Goal: Task Accomplishment & Management: Manage account settings

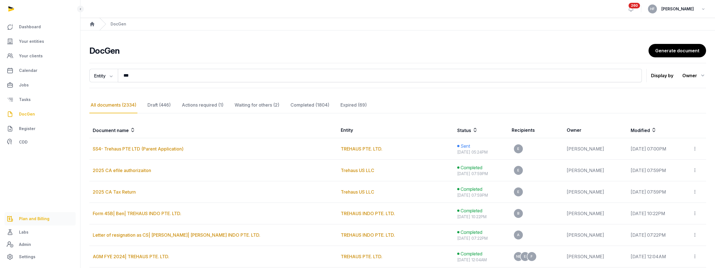
click at [34, 222] on link "Plan and Billing" at bounding box center [39, 218] width 71 height 13
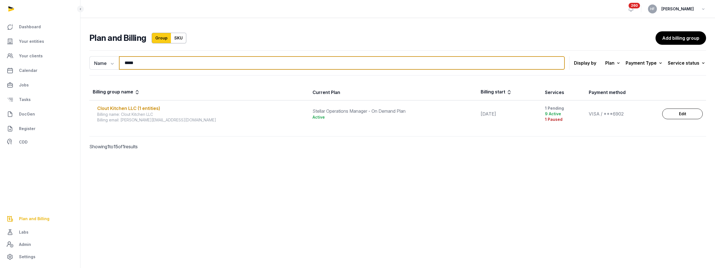
drag, startPoint x: 141, startPoint y: 65, endPoint x: 82, endPoint y: 58, distance: 59.2
click at [93, 58] on div "Name Name Email ***** Search" at bounding box center [327, 62] width 476 height 13
type input "*****"
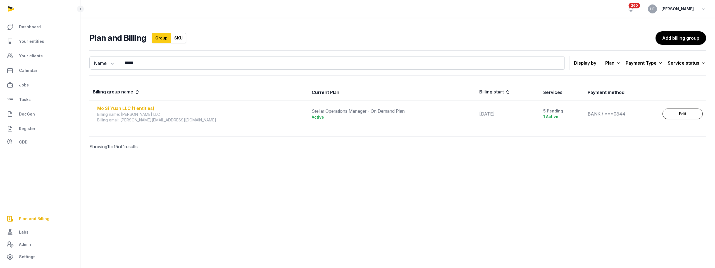
click at [133, 108] on div "Mo Si Yuan LLC (1 entities)" at bounding box center [201, 108] width 208 height 7
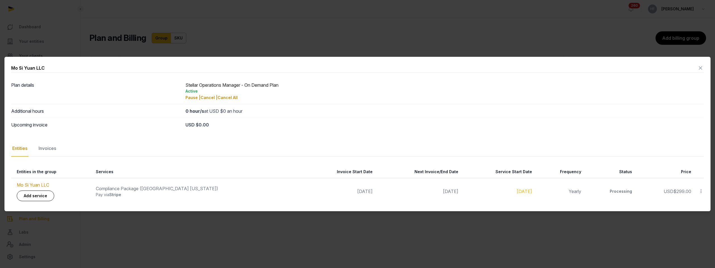
click at [702, 70] on icon at bounding box center [701, 67] width 7 height 9
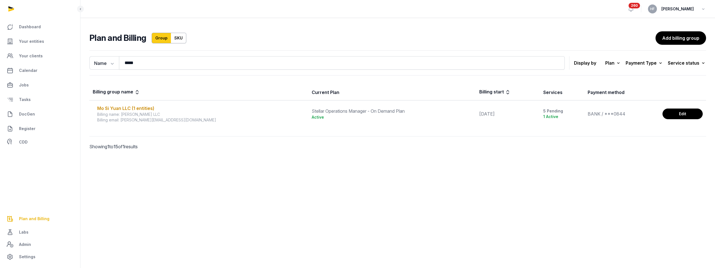
click at [686, 113] on link "Edit" at bounding box center [683, 113] width 40 height 11
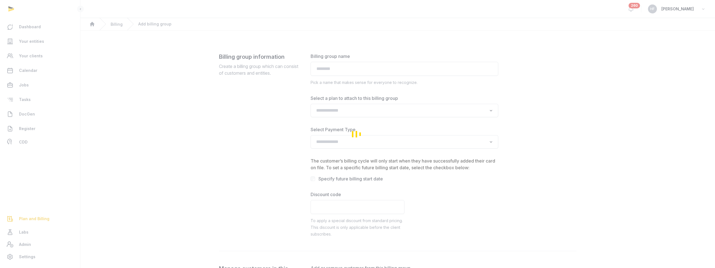
type input "**********"
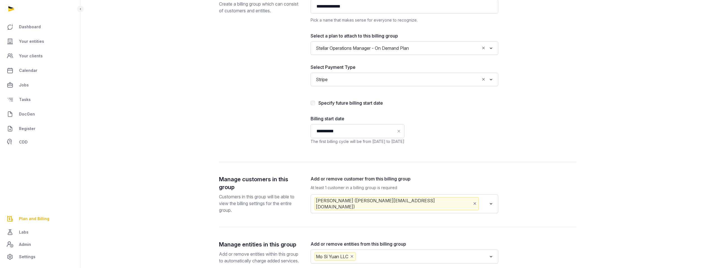
scroll to position [111, 0]
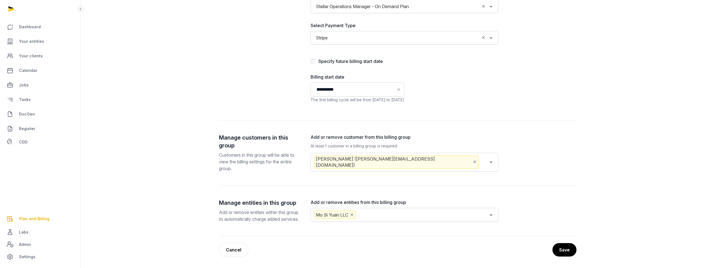
click at [382, 210] on input "Search for option" at bounding box center [422, 214] width 130 height 8
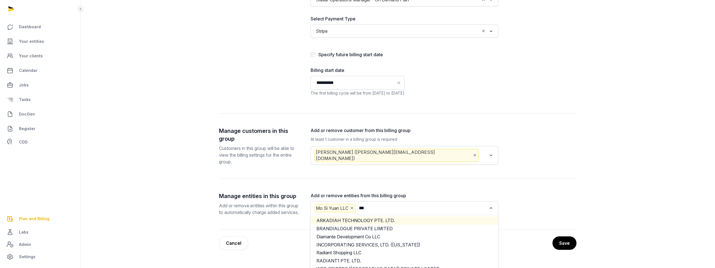
scroll to position [0, 0]
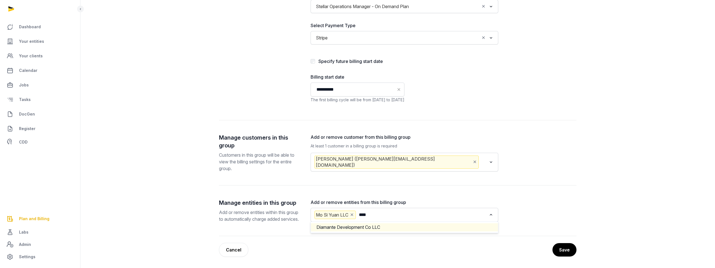
type input "****"
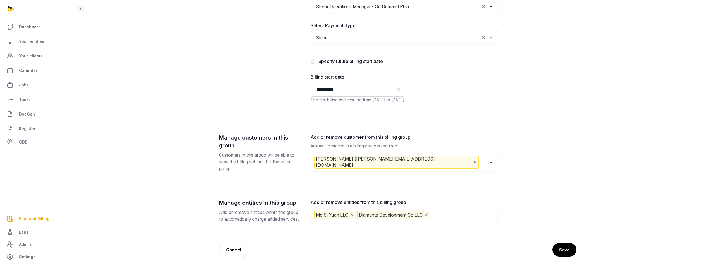
click at [466, 210] on input "Search for option" at bounding box center [460, 214] width 56 height 8
click at [443, 223] on li "Casa Del Capo LLC" at bounding box center [404, 227] width 187 height 8
type input "****"
click at [482, 215] on input "Search for option" at bounding box center [485, 214] width 6 height 8
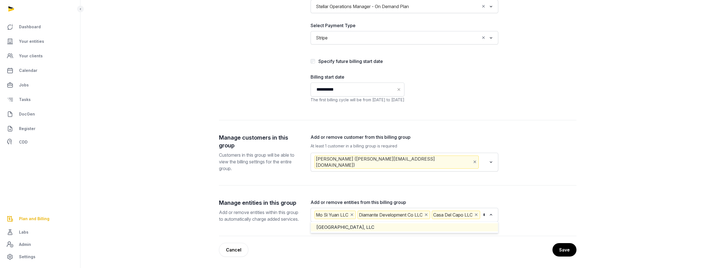
click at [402, 229] on li "Coral Tree Bluff, LLC" at bounding box center [404, 227] width 187 height 8
type input "****"
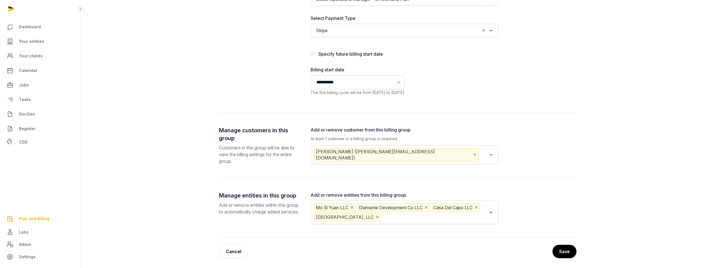
click at [401, 216] on input "Search for option" at bounding box center [435, 217] width 105 height 8
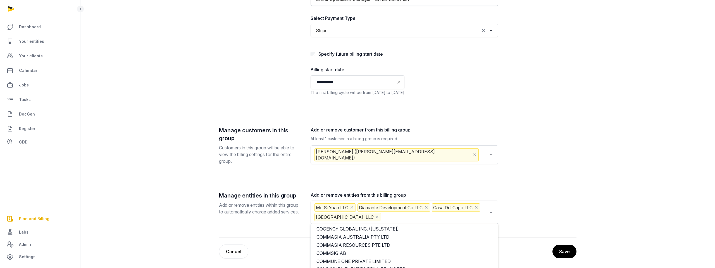
click at [563, 252] on button "Save" at bounding box center [565, 251] width 24 height 13
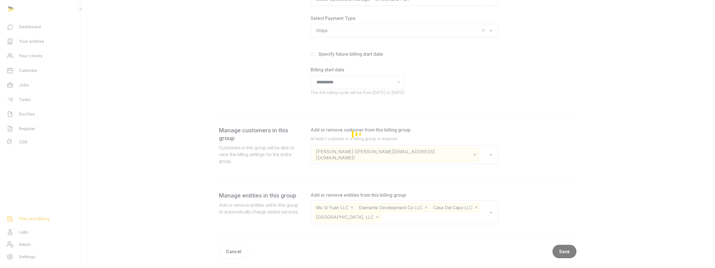
scroll to position [0, 0]
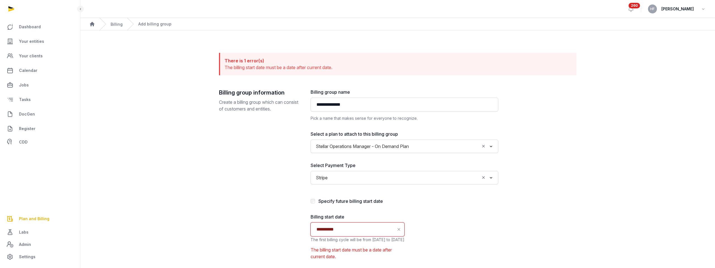
click at [347, 229] on input "**********" at bounding box center [358, 229] width 94 height 14
click at [352, 208] on div "27" at bounding box center [348, 211] width 10 height 10
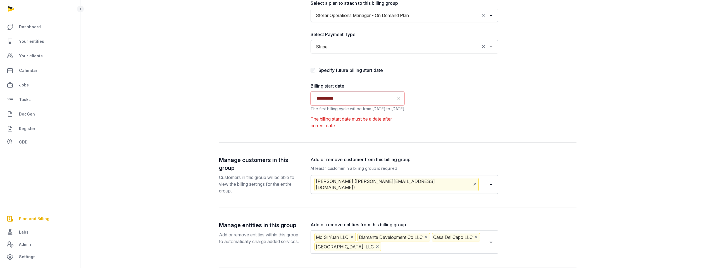
scroll to position [162, 0]
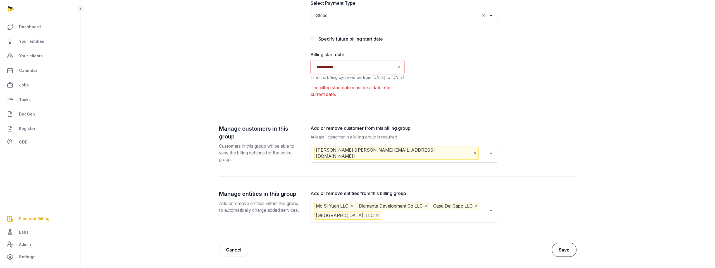
click at [565, 249] on button "Save" at bounding box center [564, 250] width 25 height 14
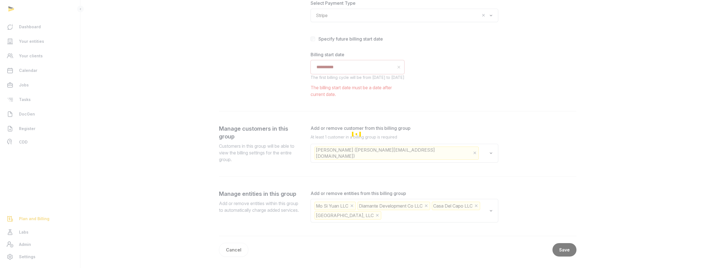
scroll to position [53, 0]
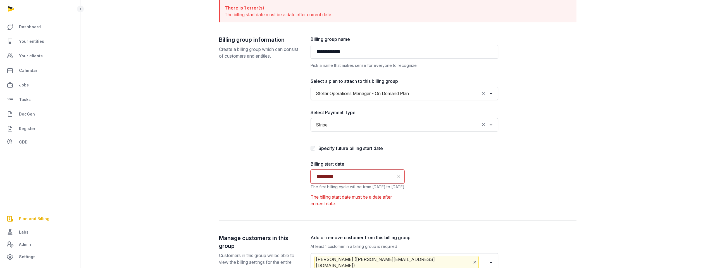
click at [350, 180] on input "**********" at bounding box center [358, 176] width 94 height 14
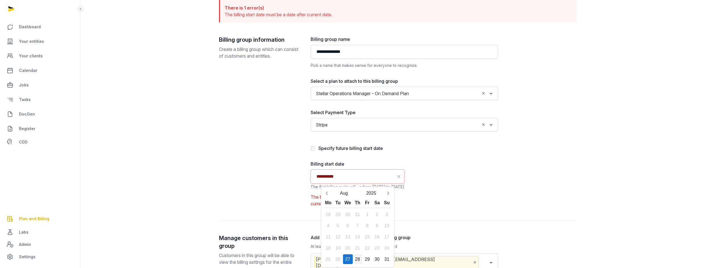
click at [356, 257] on div "28" at bounding box center [358, 259] width 10 height 10
type input "**********"
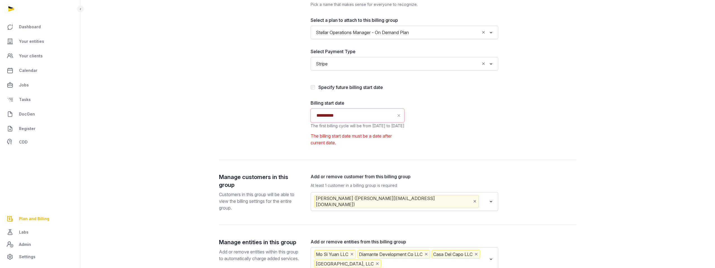
scroll to position [169, 0]
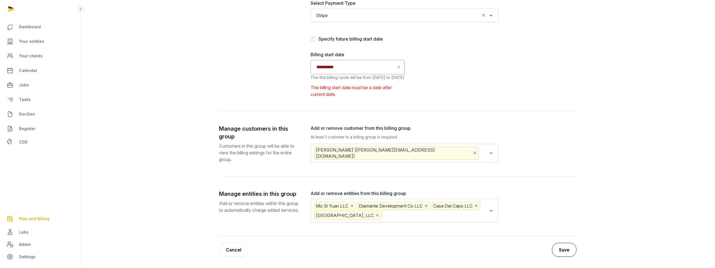
click at [564, 248] on button "Save" at bounding box center [564, 250] width 25 height 14
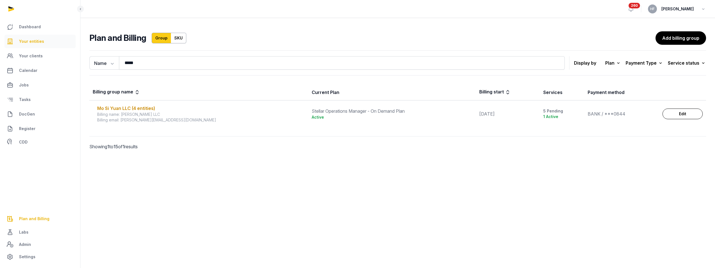
click at [44, 39] on link "Your entities" at bounding box center [39, 41] width 71 height 13
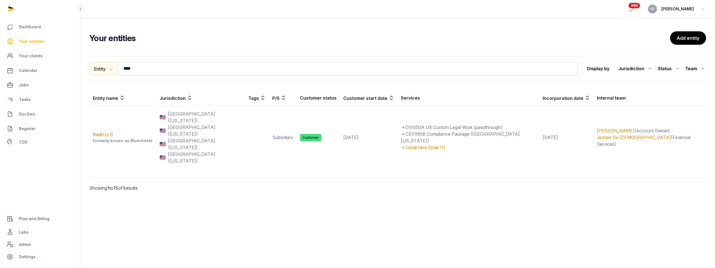
click at [111, 68] on icon "button" at bounding box center [111, 69] width 3 height 2
click at [106, 105] on div "Tags" at bounding box center [111, 103] width 45 height 11
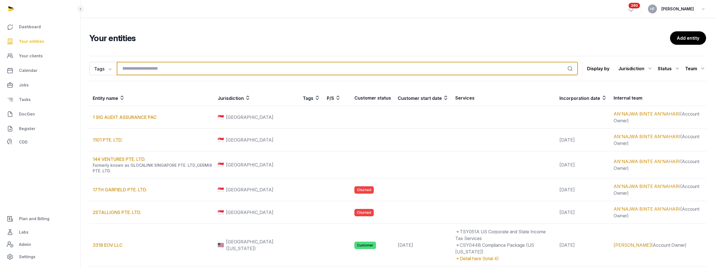
click at [149, 66] on input "search" at bounding box center [347, 68] width 461 height 13
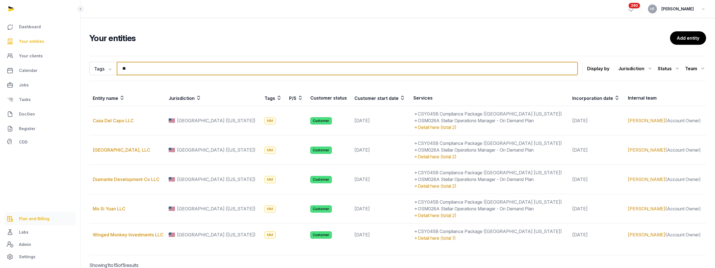
type input "**"
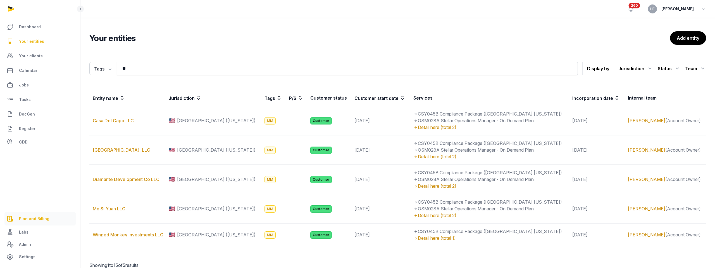
click at [41, 222] on link "Plan and Billing" at bounding box center [39, 218] width 71 height 13
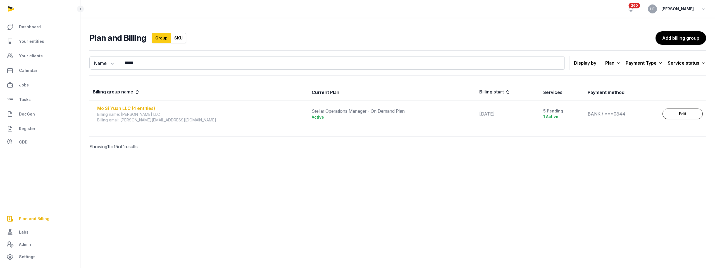
click at [144, 106] on div "Mo Si Yuan LLC (4 entities)" at bounding box center [201, 108] width 208 height 7
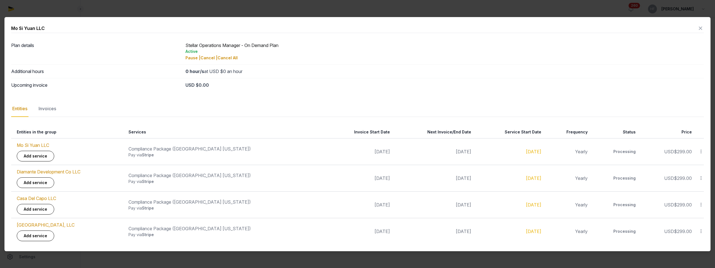
click at [702, 28] on icon at bounding box center [701, 28] width 7 height 9
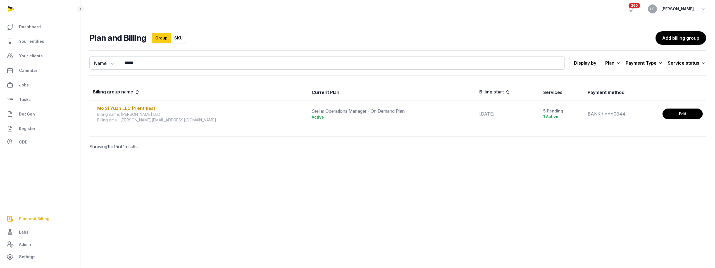
click at [682, 117] on link "Edit" at bounding box center [683, 113] width 40 height 11
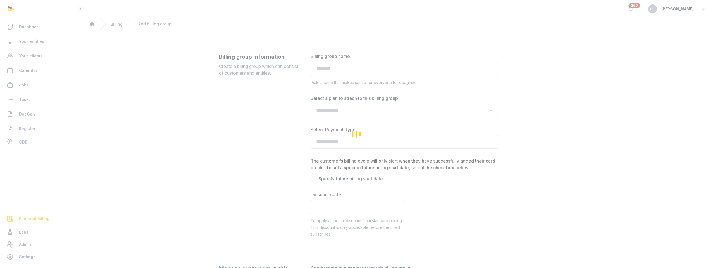
type input "**********"
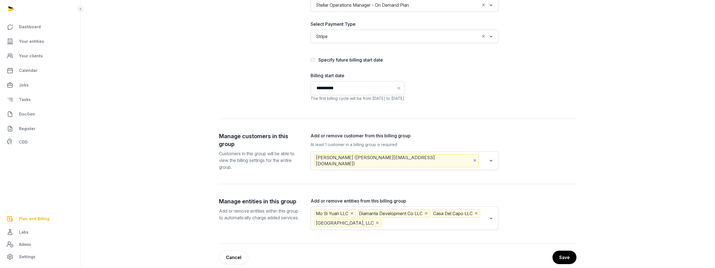
scroll to position [120, 0]
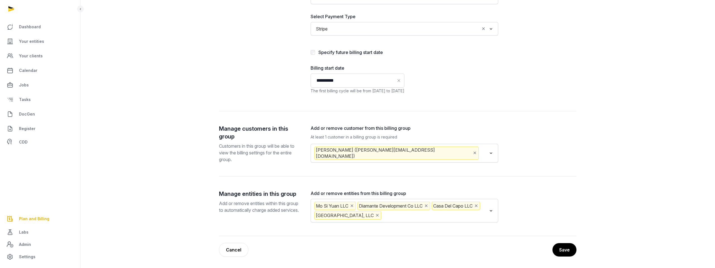
click at [458, 216] on input "Search for option" at bounding box center [435, 215] width 105 height 8
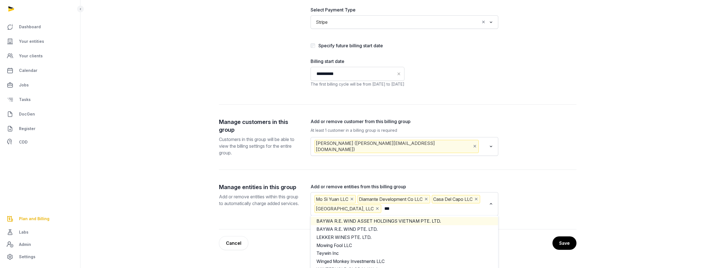
scroll to position [0, 0]
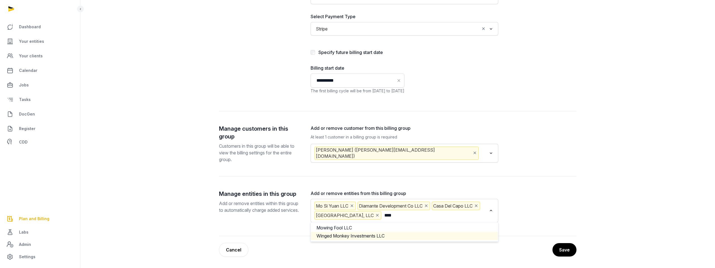
click at [426, 234] on li "Winged Monkey Investments LLC" at bounding box center [404, 236] width 187 height 8
type input "****"
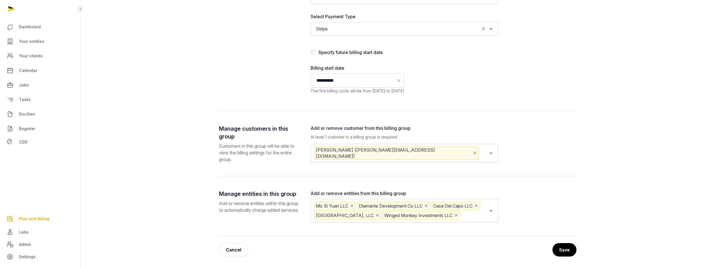
click at [565, 250] on button "Save" at bounding box center [565, 249] width 24 height 13
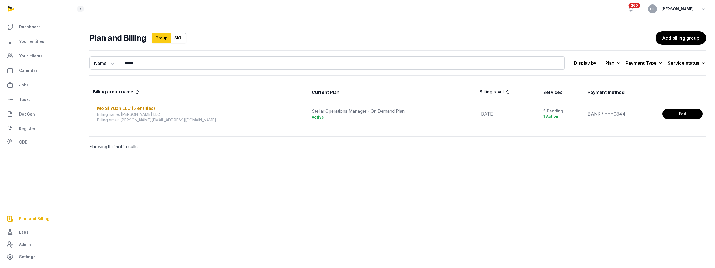
click at [672, 117] on link "Edit" at bounding box center [683, 113] width 40 height 11
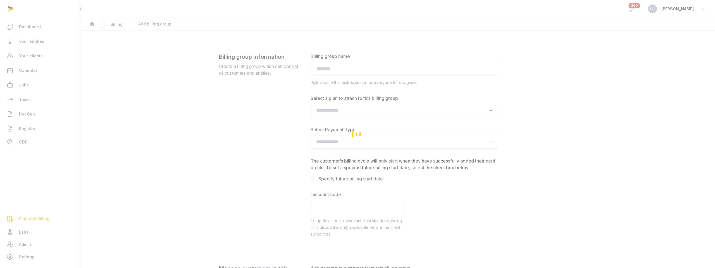
type input "**********"
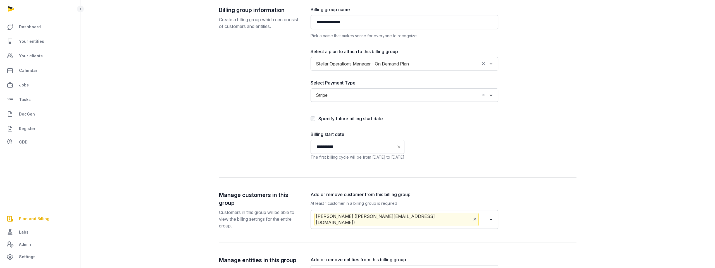
scroll to position [120, 0]
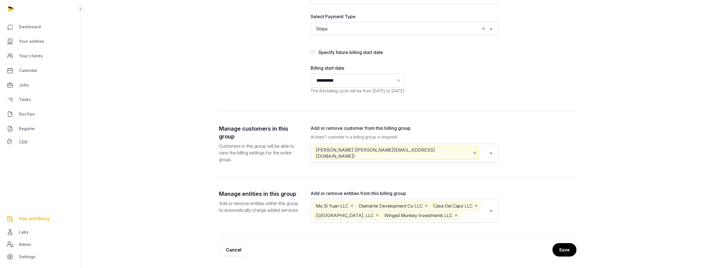
click at [480, 151] on input "Search for option" at bounding box center [483, 152] width 7 height 13
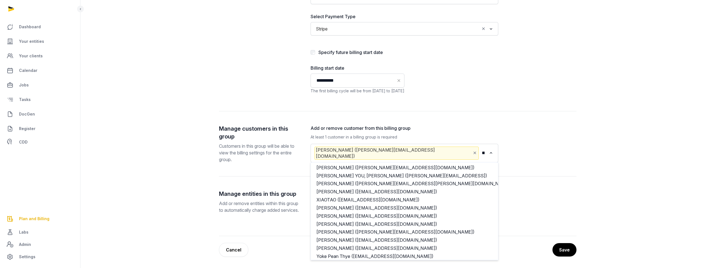
scroll to position [0, 0]
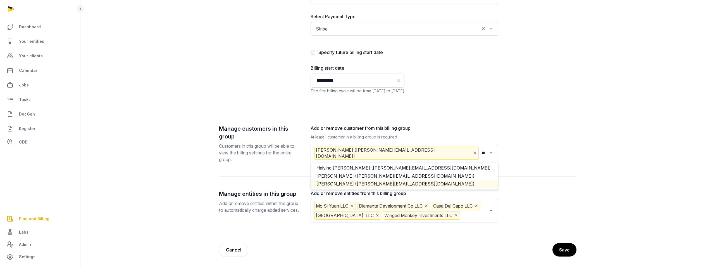
click at [383, 180] on li "Helen Foo (helen@foocg.com)" at bounding box center [404, 184] width 187 height 8
type input "*****"
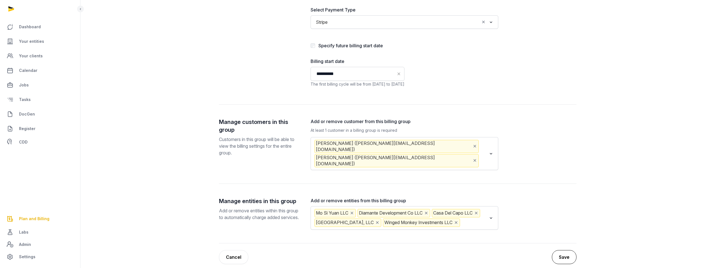
click at [570, 256] on button "Save" at bounding box center [564, 257] width 25 height 14
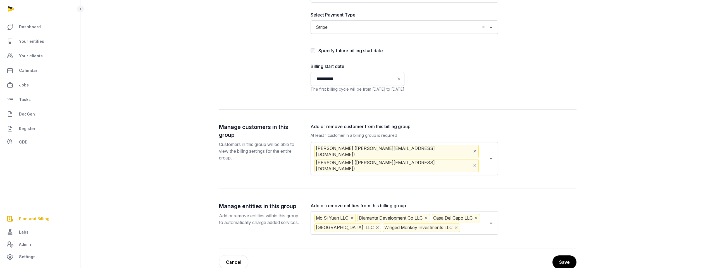
scroll to position [160, 0]
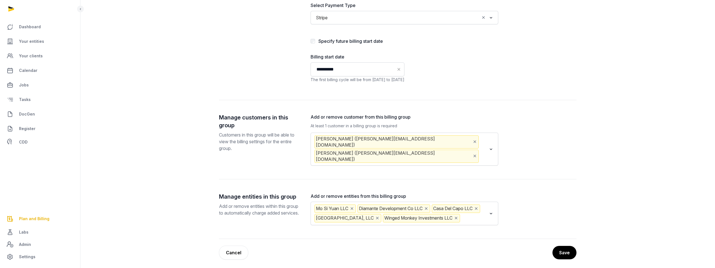
click at [473, 157] on icon "Deselect Helen Foo (helen@foocg.com)" at bounding box center [475, 156] width 5 height 6
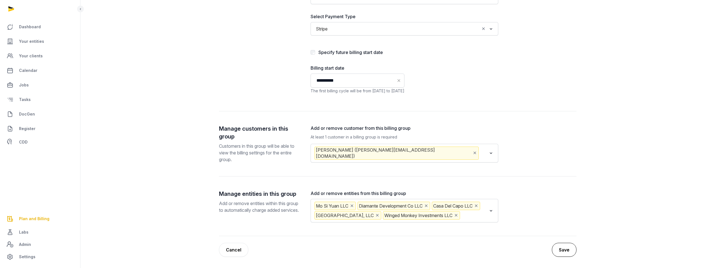
click at [563, 247] on button "Save" at bounding box center [564, 250] width 25 height 14
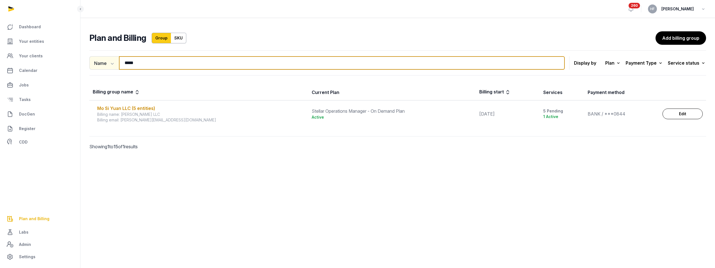
drag, startPoint x: 144, startPoint y: 63, endPoint x: 103, endPoint y: 58, distance: 42.2
click at [105, 59] on div "Name Name Email ***** Search" at bounding box center [327, 62] width 476 height 13
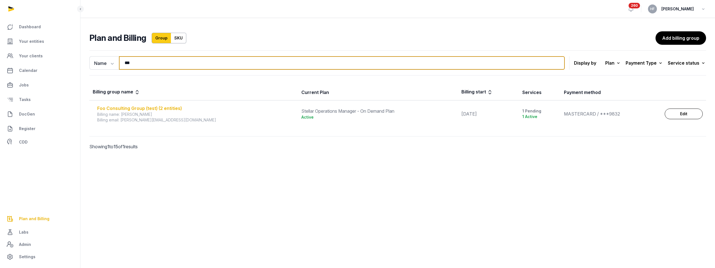
type input "***"
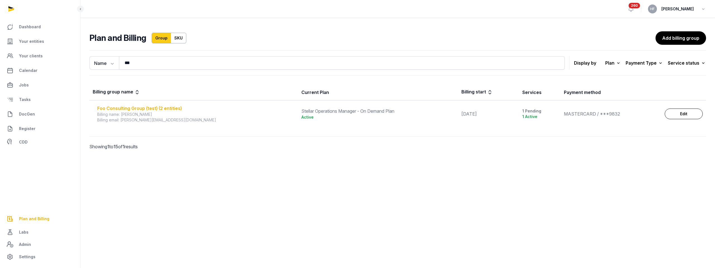
click at [156, 109] on div "Foo Consulting Group (test) (2 entities)" at bounding box center [196, 108] width 198 height 7
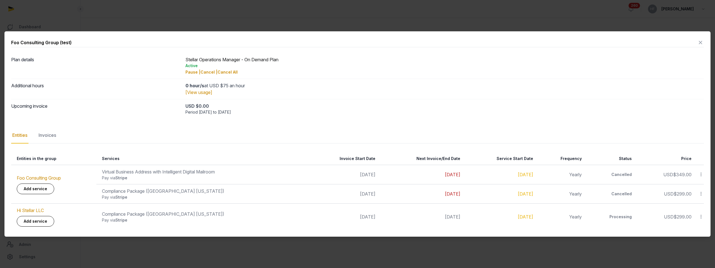
click at [700, 42] on icon at bounding box center [701, 42] width 7 height 9
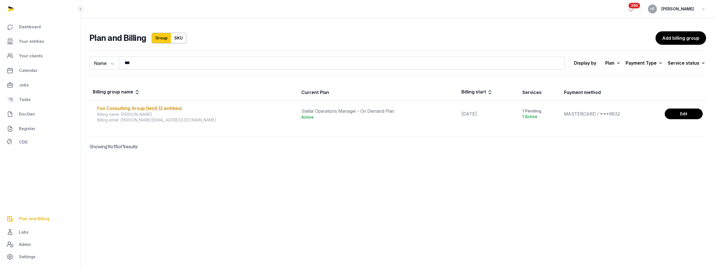
click at [684, 111] on link "Edit" at bounding box center [684, 113] width 38 height 11
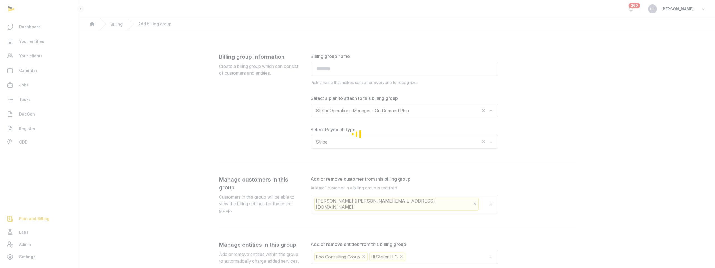
type input "**********"
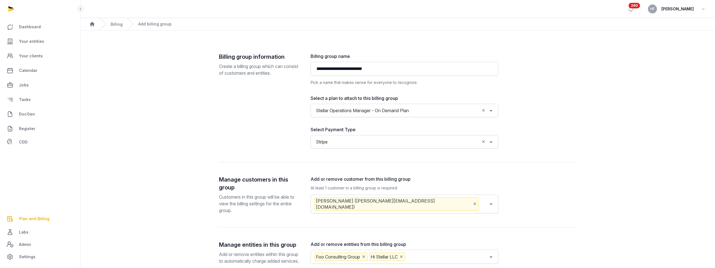
scroll to position [49, 0]
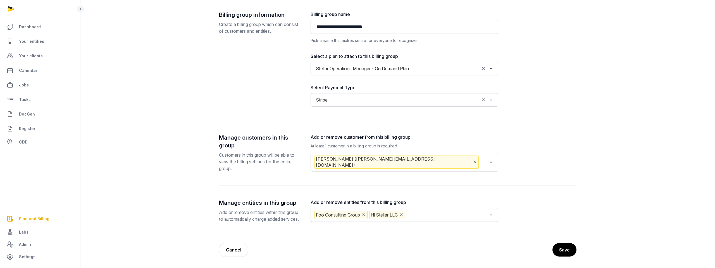
click at [473, 159] on icon "Deselect Helen Foo (helen@foocg.com)" at bounding box center [475, 162] width 5 height 6
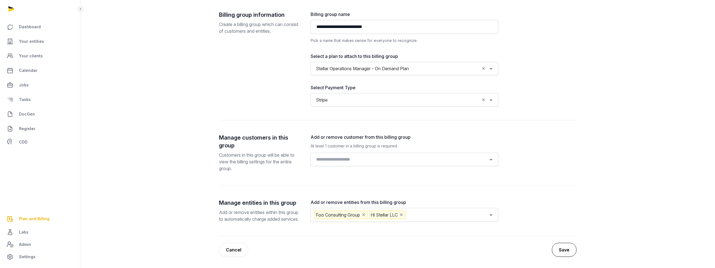
click at [566, 250] on button "Save" at bounding box center [564, 250] width 25 height 14
click at [383, 155] on input "Search for option" at bounding box center [400, 159] width 173 height 8
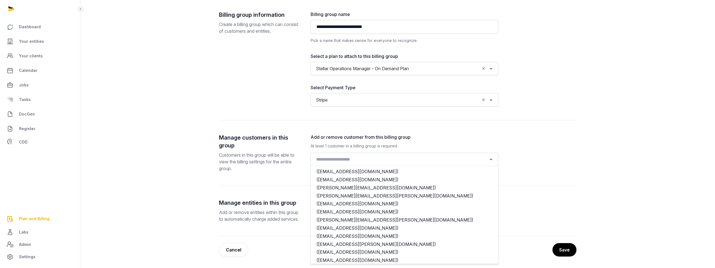
click at [394, 134] on label "Add or remove customer from this billing group" at bounding box center [405, 137] width 188 height 7
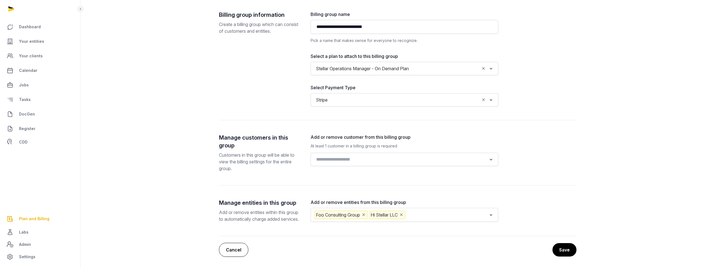
click at [233, 249] on link "Cancel" at bounding box center [233, 250] width 29 height 14
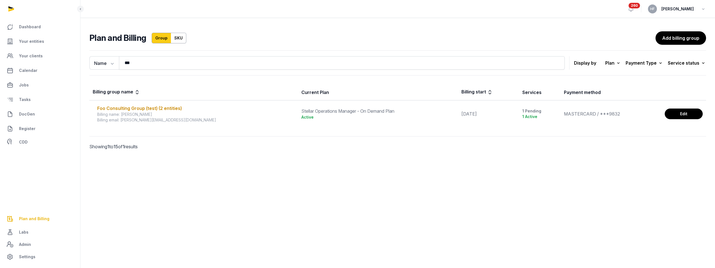
click at [691, 114] on link "Edit" at bounding box center [684, 113] width 38 height 11
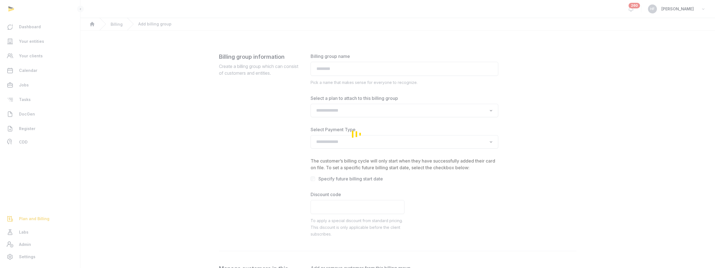
type input "**********"
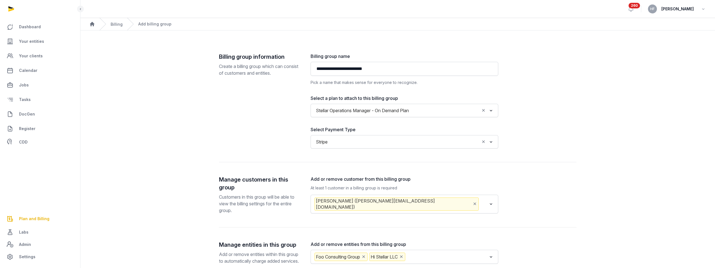
scroll to position [49, 0]
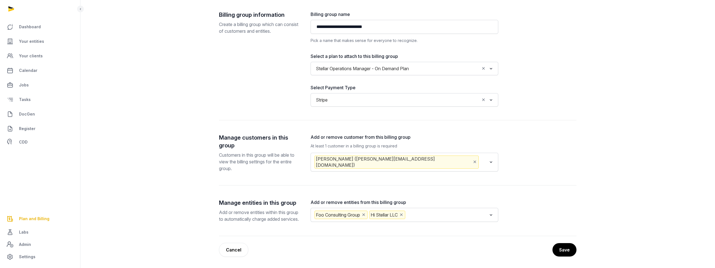
click at [239, 249] on link "Cancel" at bounding box center [233, 250] width 29 height 14
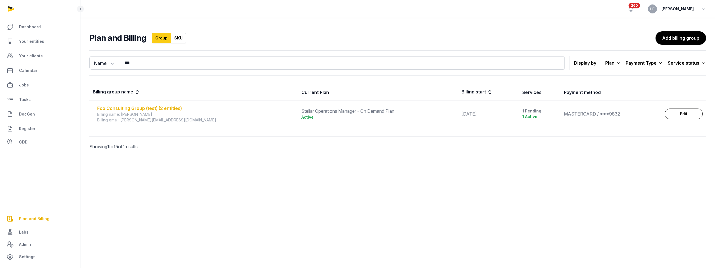
click at [176, 110] on div "Foo Consulting Group (test) (2 entities)" at bounding box center [196, 108] width 198 height 7
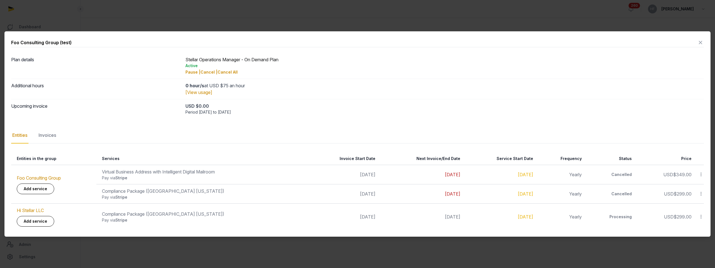
click at [702, 217] on icon at bounding box center [701, 217] width 5 height 6
click at [702, 219] on icon at bounding box center [701, 217] width 5 height 6
click at [702, 217] on icon at bounding box center [701, 217] width 5 height 6
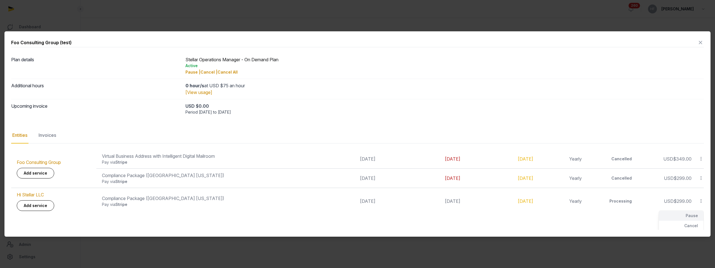
scroll to position [27, 0]
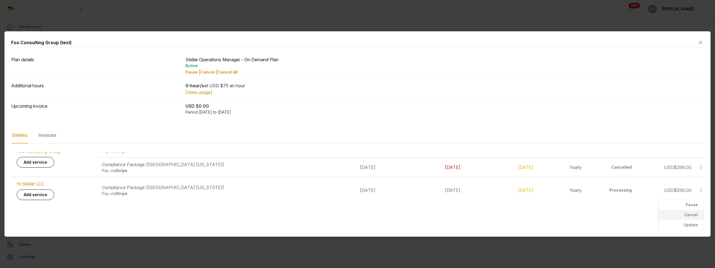
click at [693, 216] on div "Cancel" at bounding box center [681, 215] width 45 height 10
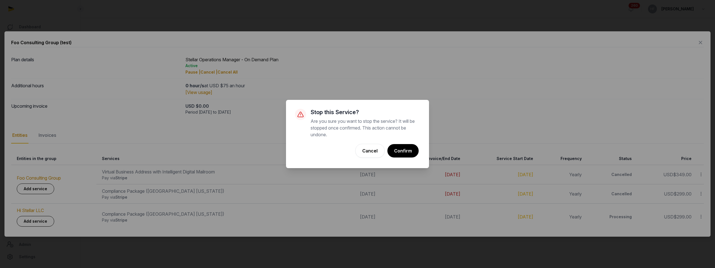
scroll to position [0, 0]
click at [404, 148] on button "Confirm" at bounding box center [403, 151] width 32 height 14
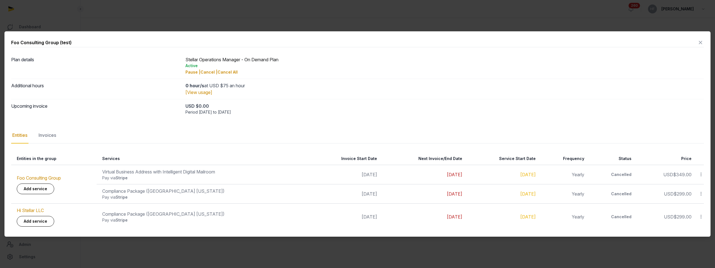
click at [701, 42] on icon at bounding box center [701, 42] width 7 height 9
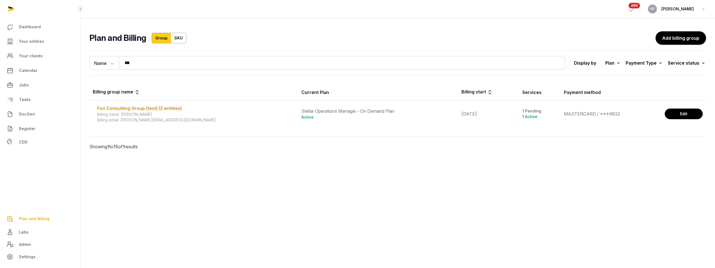
click at [676, 114] on link "Edit" at bounding box center [684, 113] width 38 height 11
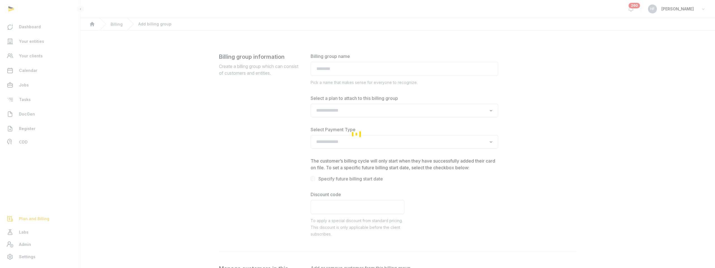
type input "**********"
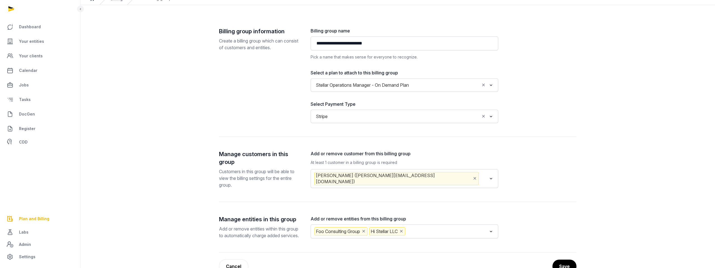
scroll to position [49, 0]
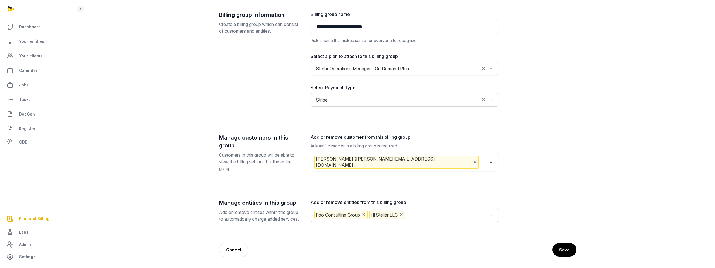
click at [473, 159] on icon "Deselect Helen Foo (helen@foocg.com)" at bounding box center [475, 162] width 5 height 6
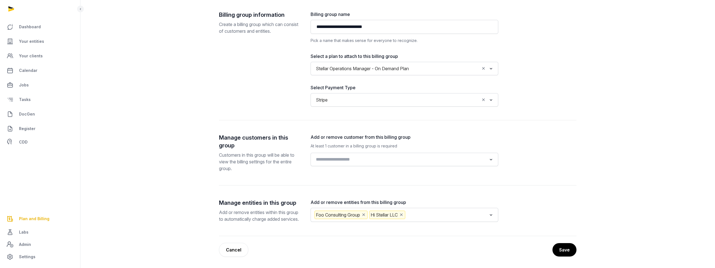
click at [419, 155] on input "Search for option" at bounding box center [400, 159] width 173 height 8
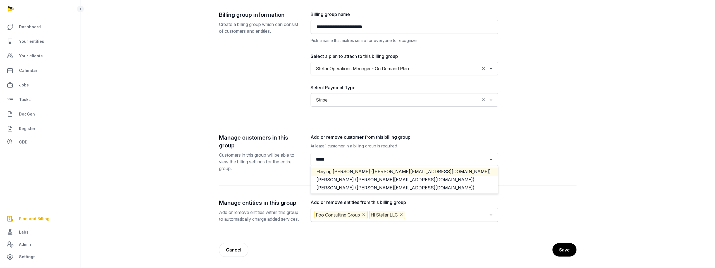
click at [389, 167] on li "Haiying Helen Foo (helen@shepherdscapital.com)" at bounding box center [404, 171] width 187 height 8
type input "*****"
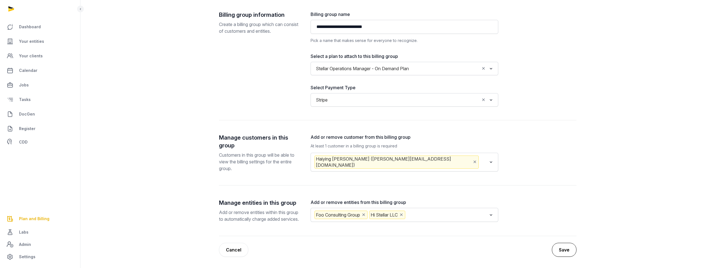
click at [569, 251] on button "Save" at bounding box center [564, 250] width 25 height 14
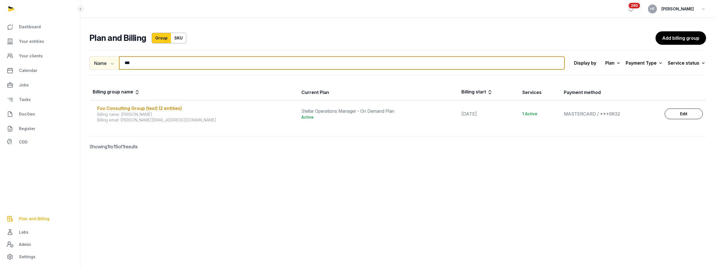
drag, startPoint x: 137, startPoint y: 63, endPoint x: 113, endPoint y: 62, distance: 23.5
click at [127, 62] on input "***" at bounding box center [342, 62] width 446 height 13
type input "*"
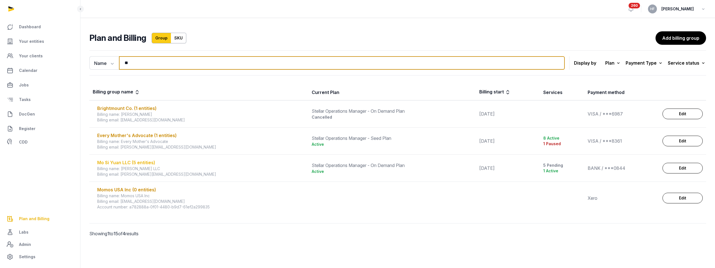
type input "**"
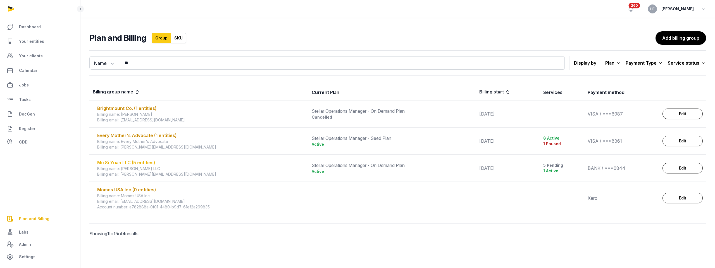
click at [142, 161] on div "Mo Si Yuan LLC (5 entities)" at bounding box center [201, 162] width 208 height 7
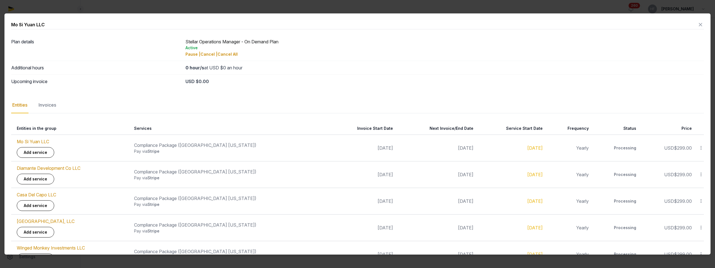
click at [702, 25] on icon at bounding box center [701, 24] width 7 height 9
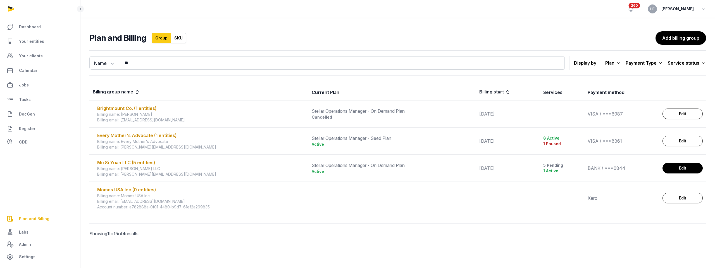
click at [677, 171] on link "Edit" at bounding box center [683, 168] width 40 height 11
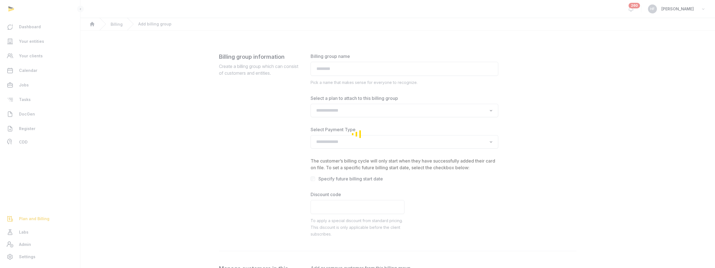
type input "**********"
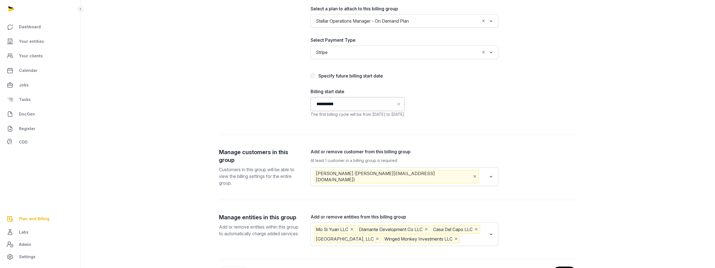
scroll to position [120, 0]
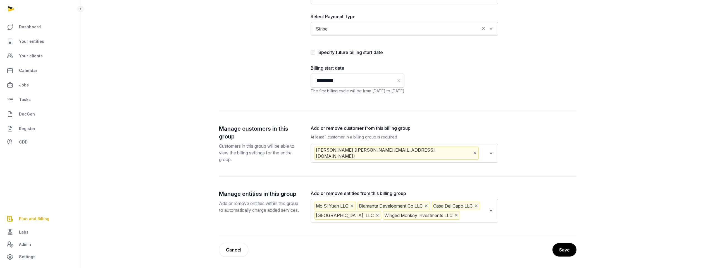
click at [480, 152] on input "Search for option" at bounding box center [483, 152] width 7 height 13
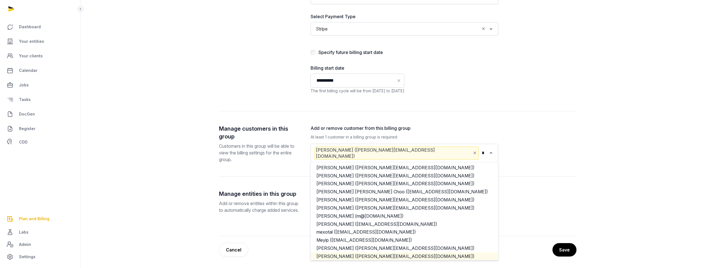
scroll to position [0, 0]
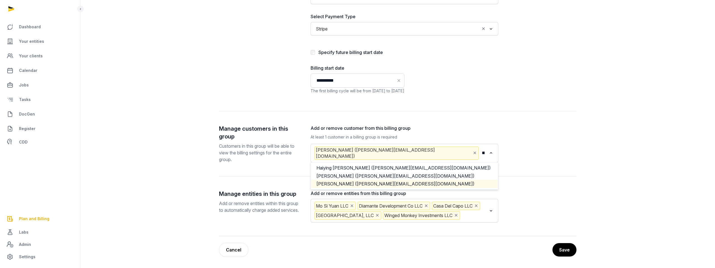
click at [398, 180] on li "Helen Foo (helen@foocg.com)" at bounding box center [404, 184] width 187 height 8
type input "*****"
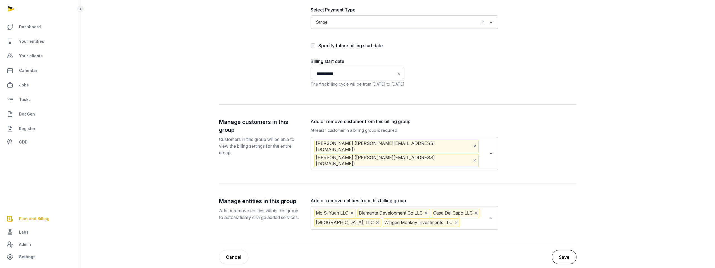
click at [572, 254] on button "Save" at bounding box center [564, 257] width 25 height 14
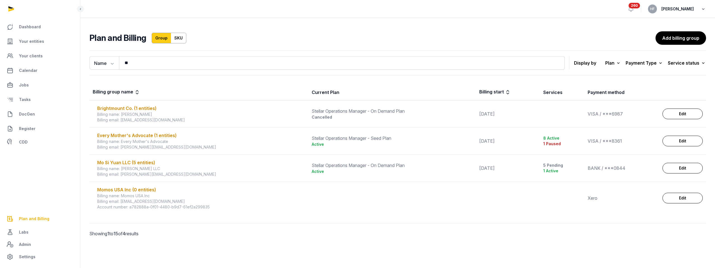
click at [705, 7] on icon "button" at bounding box center [704, 9] width 6 height 8
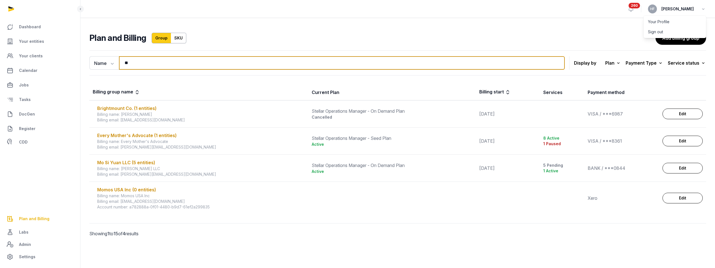
click at [194, 62] on input "**" at bounding box center [342, 62] width 446 height 13
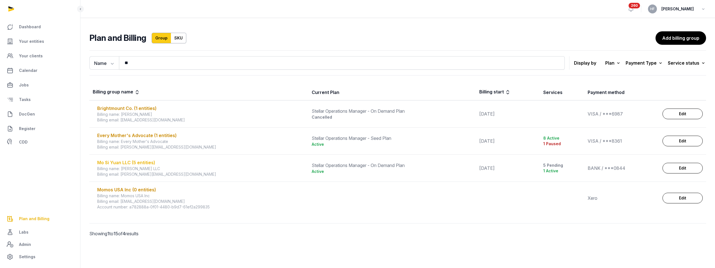
click at [146, 162] on div "Mo Si Yuan LLC (5 entities)" at bounding box center [201, 162] width 208 height 7
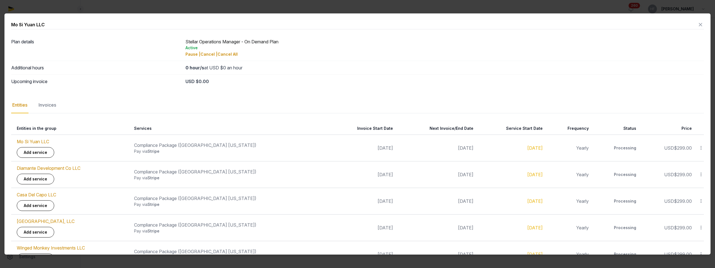
click at [701, 24] on icon at bounding box center [701, 24] width 7 height 9
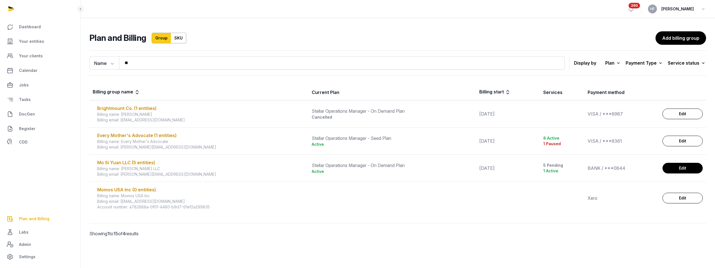
click at [675, 170] on link "Edit" at bounding box center [683, 168] width 40 height 11
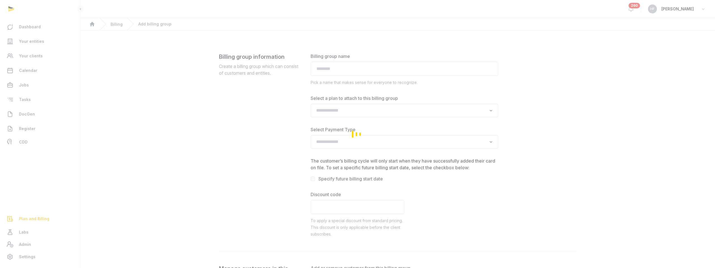
type input "**********"
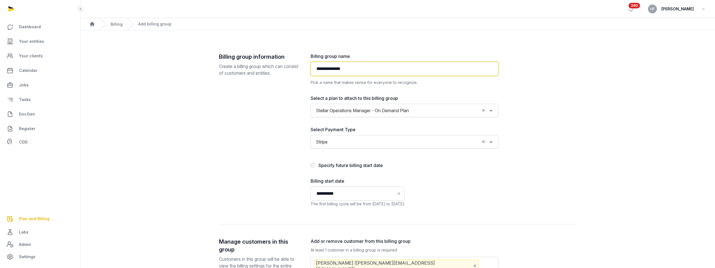
drag, startPoint x: 364, startPoint y: 71, endPoint x: 263, endPoint y: 61, distance: 101.7
click at [271, 61] on div "**********" at bounding box center [398, 138] width 358 height 171
paste input "**********"
drag, startPoint x: 362, startPoint y: 68, endPoint x: 339, endPoint y: 67, distance: 23.2
click at [339, 67] on input "**********" at bounding box center [405, 69] width 188 height 14
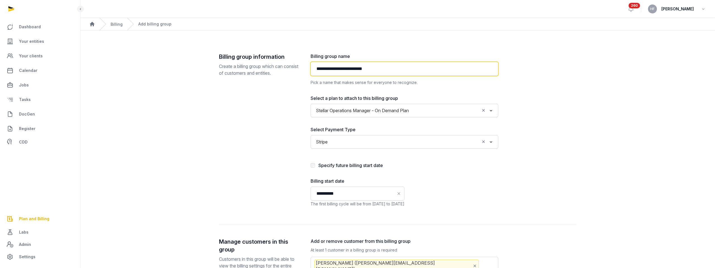
drag, startPoint x: 358, startPoint y: 69, endPoint x: 497, endPoint y: 82, distance: 139.8
click at [497, 82] on div "**********" at bounding box center [405, 69] width 188 height 33
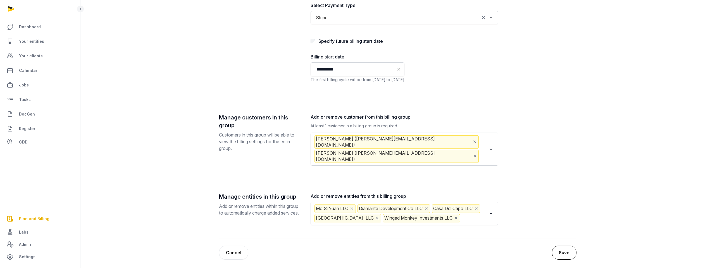
type input "**********"
click at [566, 245] on button "Save" at bounding box center [564, 252] width 25 height 14
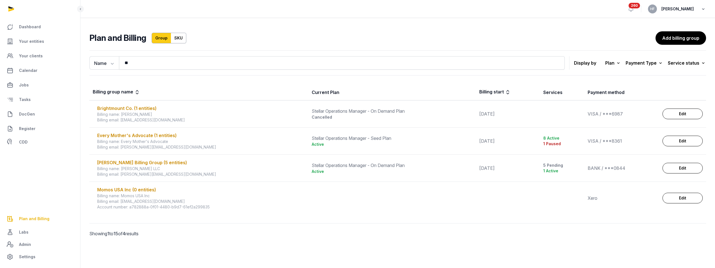
click at [701, 8] on icon "button" at bounding box center [704, 9] width 6 height 8
click at [674, 31] on button "Sign out" at bounding box center [675, 32] width 63 height 10
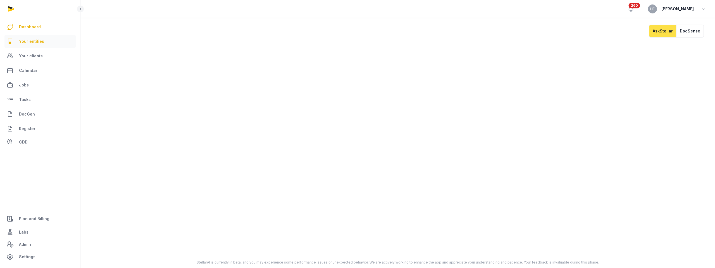
click at [35, 43] on span "Your entities" at bounding box center [31, 41] width 25 height 7
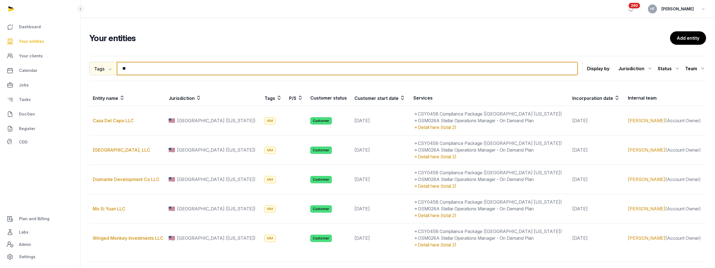
drag, startPoint x: 139, startPoint y: 67, endPoint x: 98, endPoint y: 67, distance: 40.8
click at [100, 67] on div "Tags Entity People Tags Services ** Search" at bounding box center [333, 68] width 489 height 13
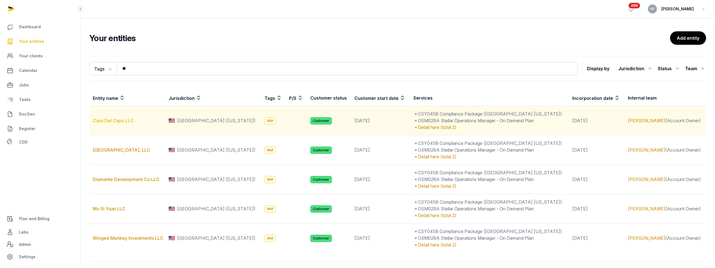
click at [127, 122] on link "Casa Del Capo LLC" at bounding box center [113, 121] width 41 height 6
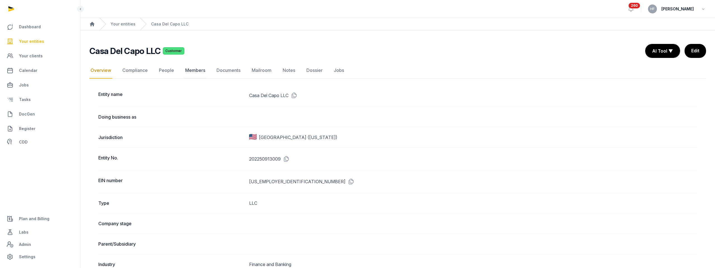
click at [200, 69] on link "Members" at bounding box center [195, 70] width 22 height 16
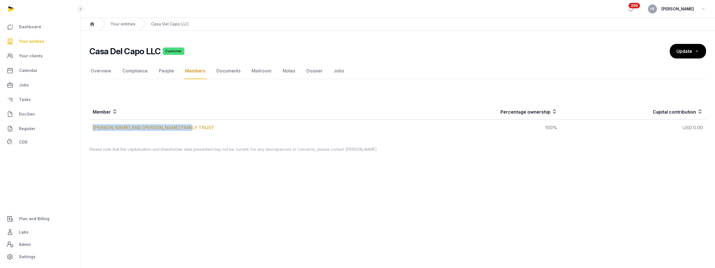
drag, startPoint x: 196, startPoint y: 127, endPoint x: 101, endPoint y: 123, distance: 94.8
click at [101, 123] on td "MICHAEL AND DINA MORELL FAMILY TRUST" at bounding box center [243, 128] width 309 height 16
copy link "MICHAEL AND DINA MORELL FAMILY TRUST"
click at [31, 227] on link "Labs" at bounding box center [39, 231] width 71 height 13
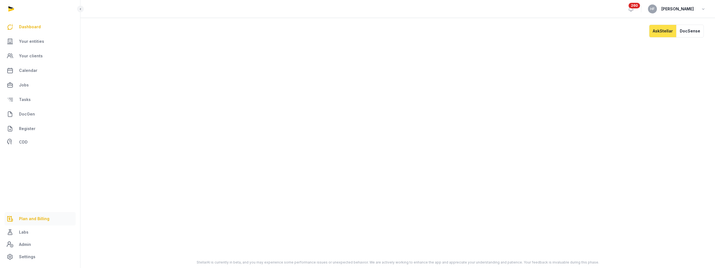
click at [41, 217] on span "Plan and Billing" at bounding box center [34, 218] width 30 height 7
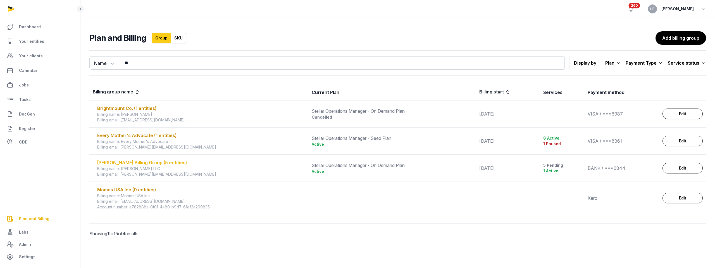
click at [154, 163] on div "MICHAEL MORELL Billing Group (5 entities)" at bounding box center [201, 162] width 208 height 7
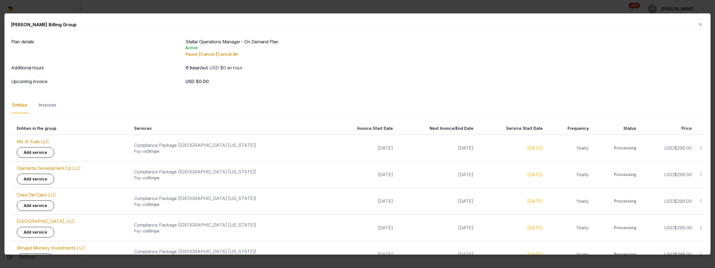
click at [46, 104] on div "Invoices" at bounding box center [47, 105] width 20 height 16
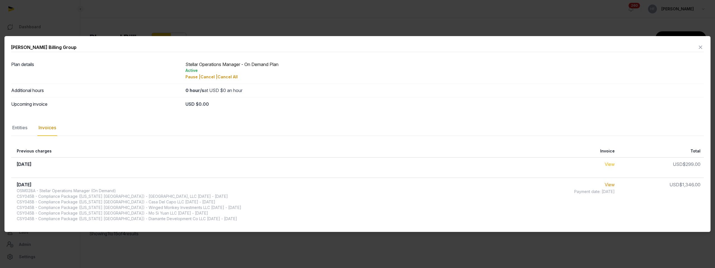
click at [608, 162] on link "View" at bounding box center [610, 164] width 10 height 6
click at [700, 46] on icon at bounding box center [701, 47] width 7 height 9
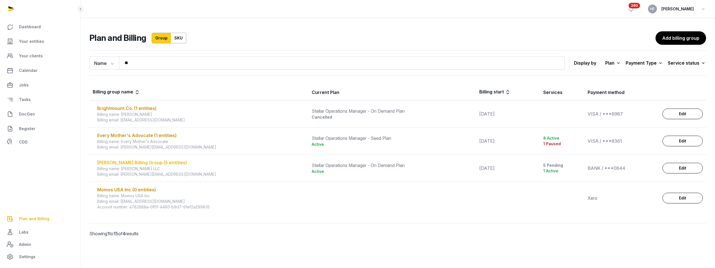
click at [158, 163] on div "MICHAEL MORELL Billing Group (5 entities)" at bounding box center [201, 162] width 208 height 7
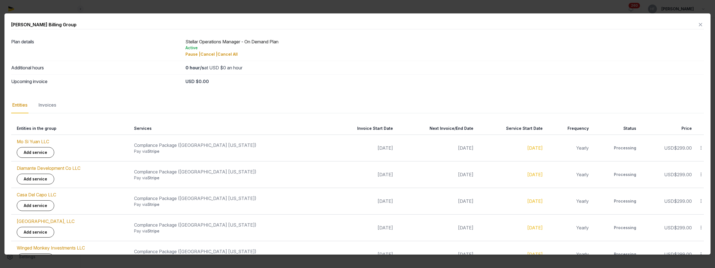
click at [703, 22] on icon at bounding box center [701, 24] width 7 height 9
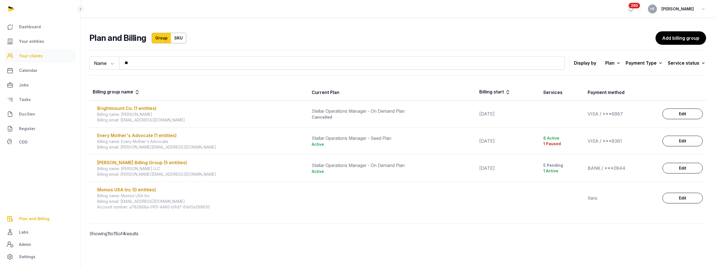
click at [39, 51] on link "Your clients" at bounding box center [39, 55] width 71 height 13
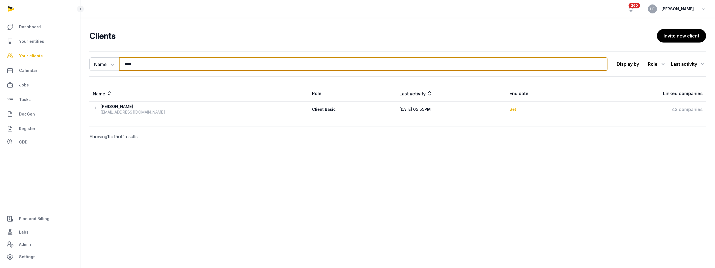
drag, startPoint x: 144, startPoint y: 67, endPoint x: 51, endPoint y: 61, distance: 92.4
click at [59, 61] on div "Dashboard Your entities Your clients Calendar Jobs Tasks DocGen Register CDD Pl…" at bounding box center [357, 134] width 715 height 268
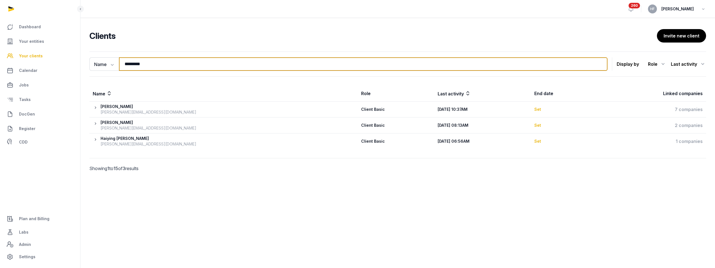
type input "*********"
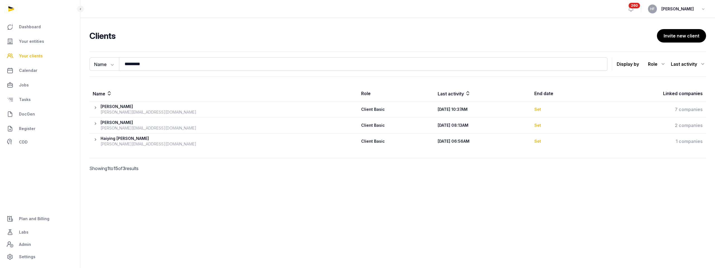
click at [695, 129] on th "2 companies" at bounding box center [650, 125] width 113 height 16
click at [691, 126] on div "2 companies" at bounding box center [650, 125] width 106 height 7
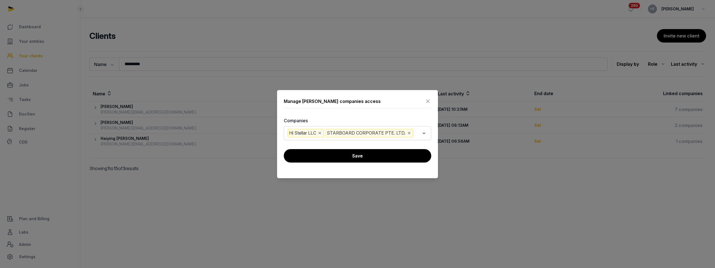
click at [418, 133] on input "Search for option" at bounding box center [417, 133] width 6 height 8
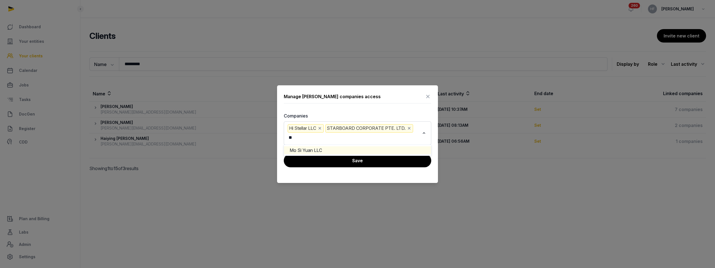
scroll to position [0, 8]
type input "*****"
click at [388, 138] on input "Search for option" at bounding box center [374, 138] width 89 height 8
click at [385, 148] on li "Diamante Development Co LLC" at bounding box center [357, 150] width 147 height 8
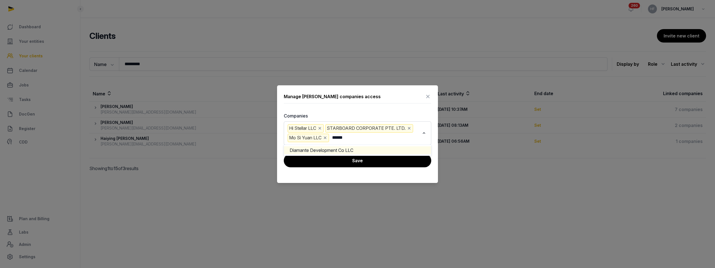
type input "******"
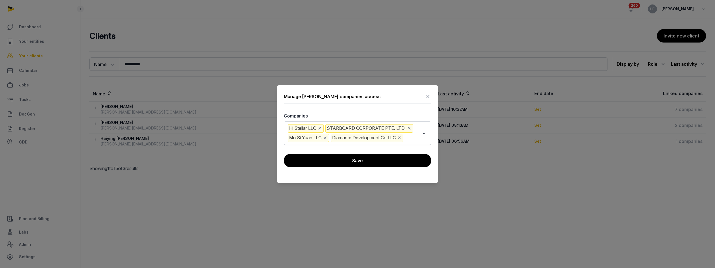
click at [388, 160] on button "Save" at bounding box center [358, 160] width 148 height 13
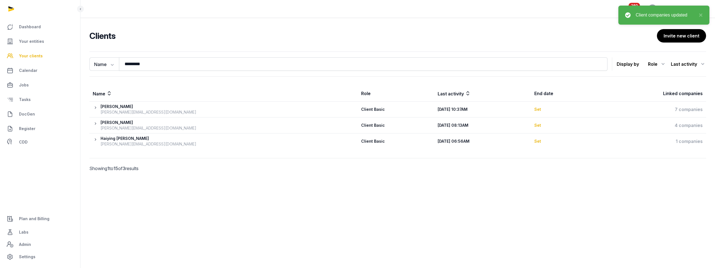
click at [39, 217] on span "Plan and Billing" at bounding box center [34, 218] width 30 height 7
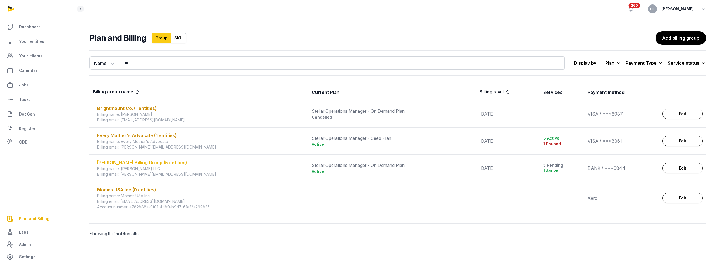
click at [164, 161] on div "MICHAEL MORELL Billing Group (5 entities)" at bounding box center [201, 162] width 208 height 7
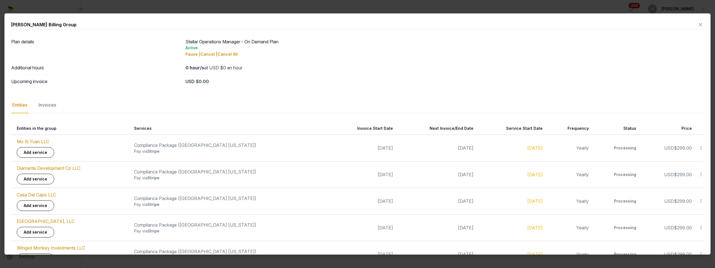
click at [702, 25] on icon at bounding box center [701, 24] width 7 height 9
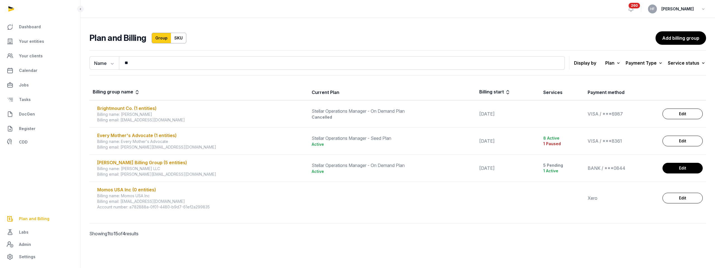
click at [689, 165] on link "Edit" at bounding box center [683, 168] width 40 height 11
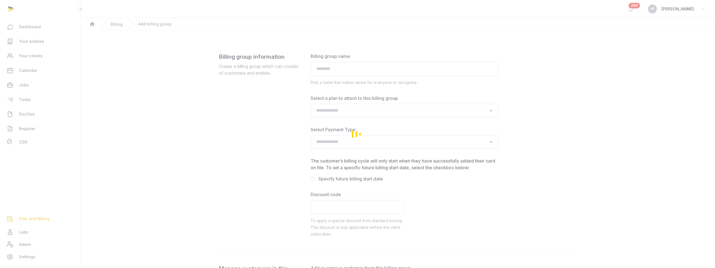
type input "**********"
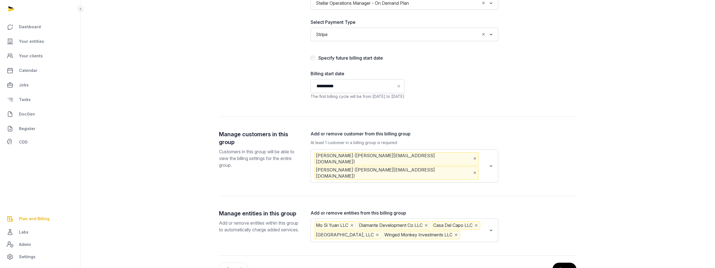
scroll to position [124, 0]
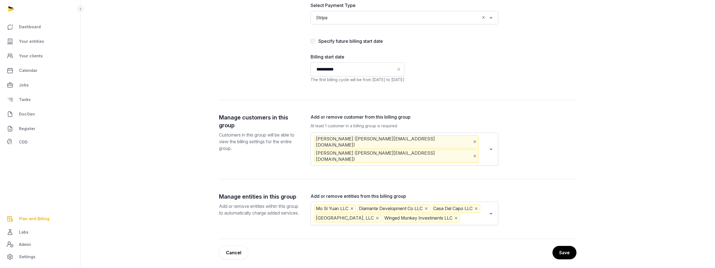
click at [561, 247] on button "Save" at bounding box center [565, 252] width 24 height 13
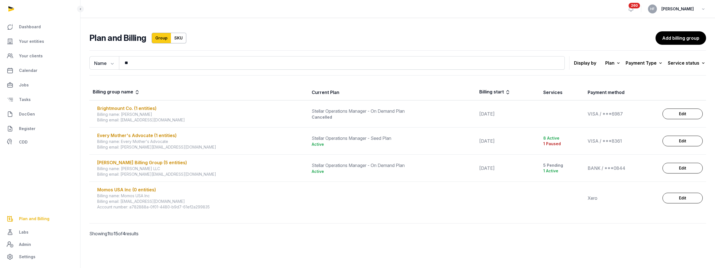
click at [700, 11] on div "HF Helen Foo" at bounding box center [677, 8] width 58 height 9
click at [703, 8] on icon "button" at bounding box center [704, 9] width 6 height 8
click at [672, 29] on button "Sign out" at bounding box center [675, 32] width 63 height 10
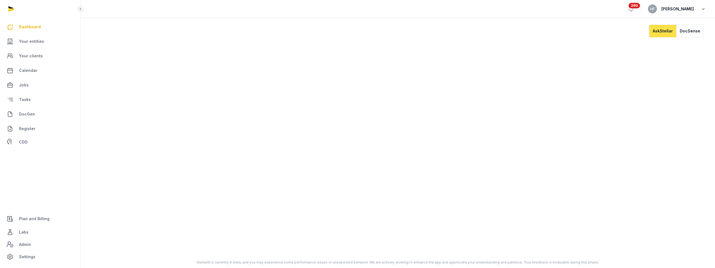
click at [701, 9] on icon "button" at bounding box center [704, 9] width 6 height 8
click at [668, 31] on button "Sign out" at bounding box center [675, 32] width 63 height 10
click at [37, 225] on link "Labs" at bounding box center [39, 231] width 71 height 13
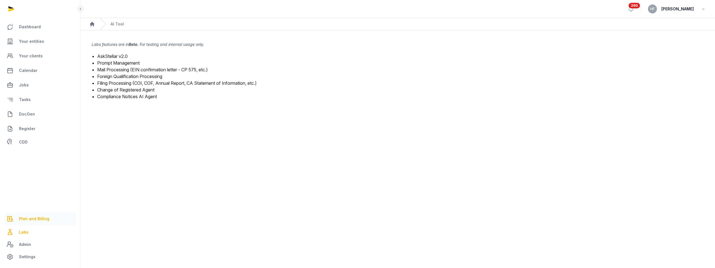
click at [39, 221] on span "Plan and Billing" at bounding box center [34, 218] width 30 height 7
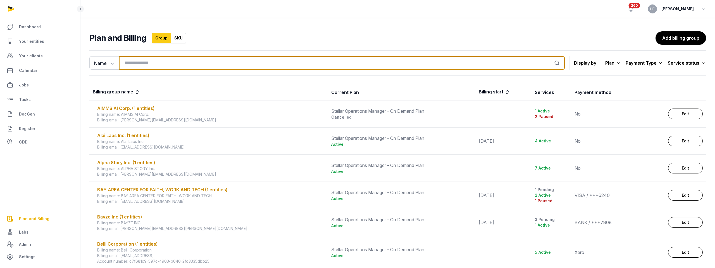
click at [165, 63] on input "search" at bounding box center [342, 62] width 446 height 13
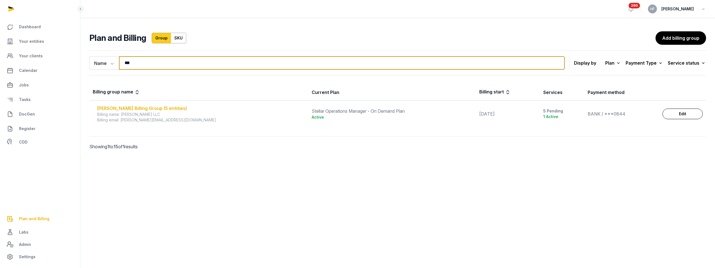
type input "***"
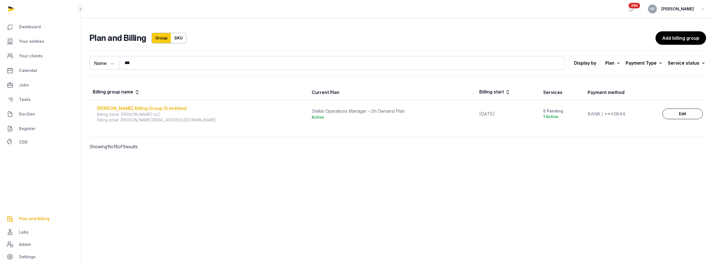
click at [188, 108] on div "MICHAEL MORELL Billing Group (5 entities)" at bounding box center [201, 108] width 208 height 7
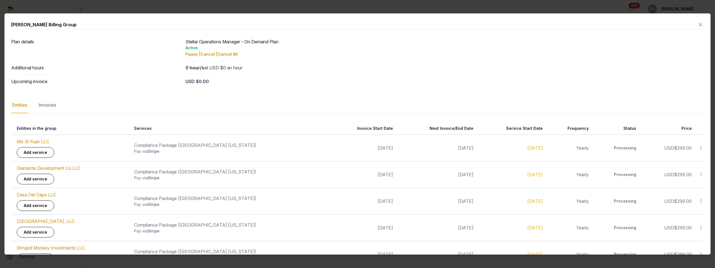
click at [702, 26] on icon at bounding box center [701, 24] width 7 height 9
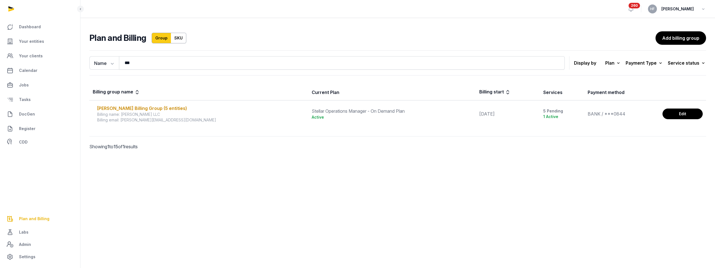
click at [684, 114] on link "Edit" at bounding box center [683, 113] width 40 height 11
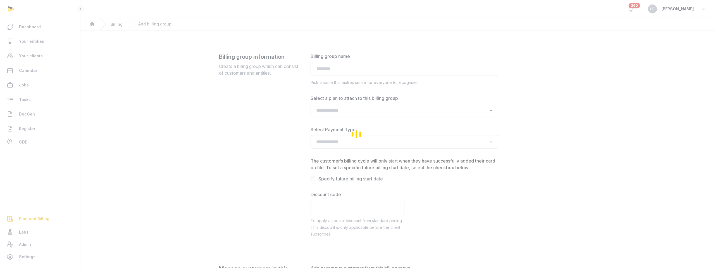
type input "**********"
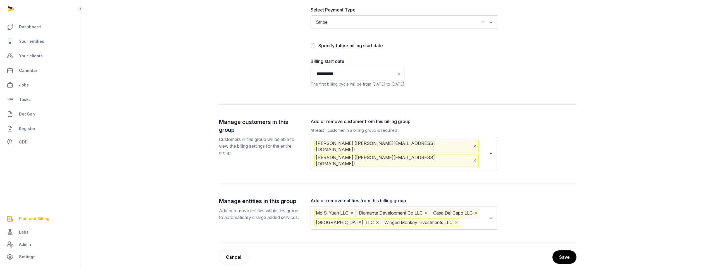
scroll to position [124, 0]
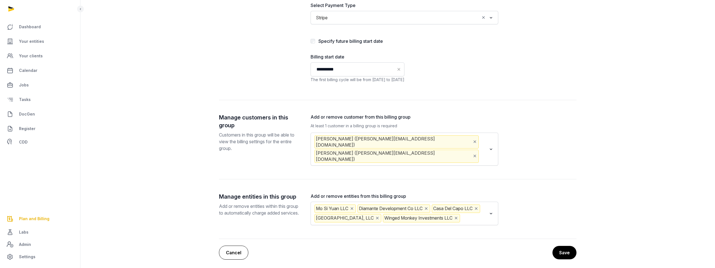
click at [235, 246] on link "Cancel" at bounding box center [233, 252] width 29 height 14
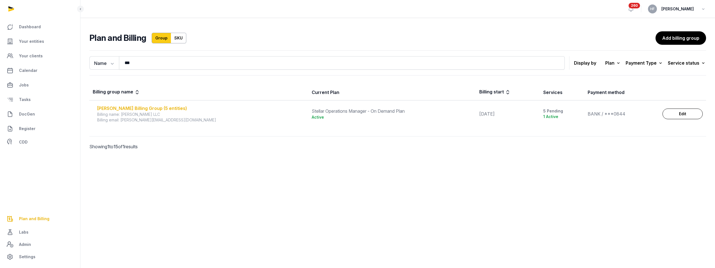
click at [164, 106] on div "MICHAEL MORELL Billing Group (5 entities)" at bounding box center [201, 108] width 208 height 7
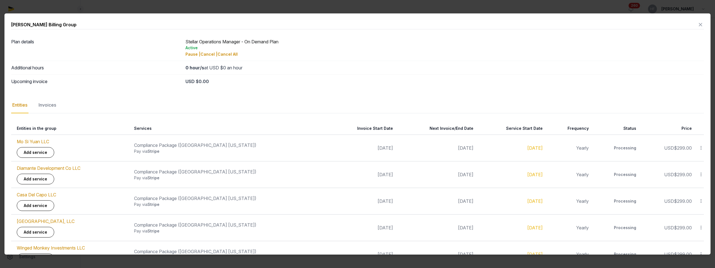
click at [703, 148] on icon at bounding box center [701, 148] width 5 height 6
click at [696, 180] on div "Update" at bounding box center [681, 182] width 45 height 10
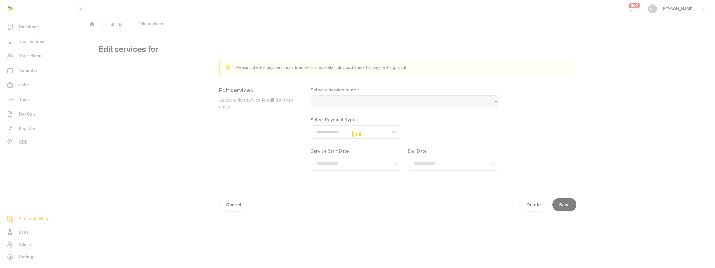
select select "**********"
type input "**********"
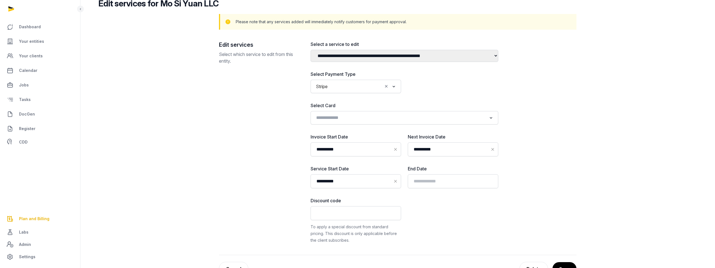
scroll to position [49, 0]
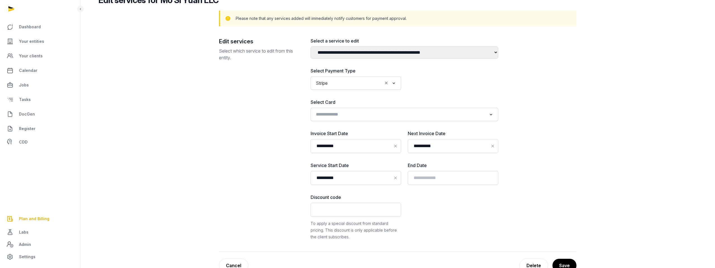
click at [453, 115] on input "Search for option" at bounding box center [400, 114] width 173 height 8
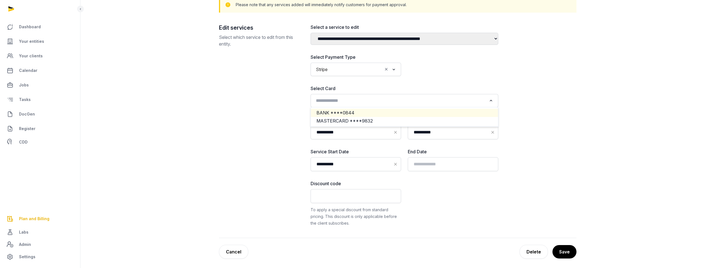
scroll to position [69, 0]
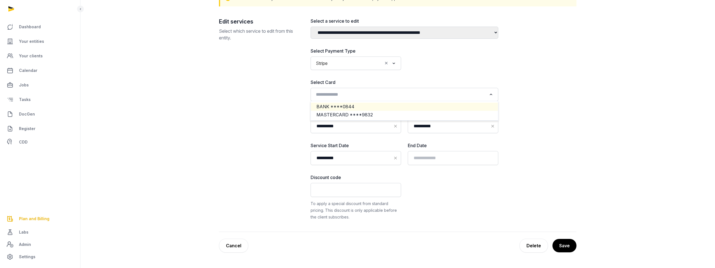
click at [413, 105] on li "BANK ****0844" at bounding box center [404, 107] width 187 height 8
click at [565, 250] on button "Save" at bounding box center [564, 245] width 25 height 14
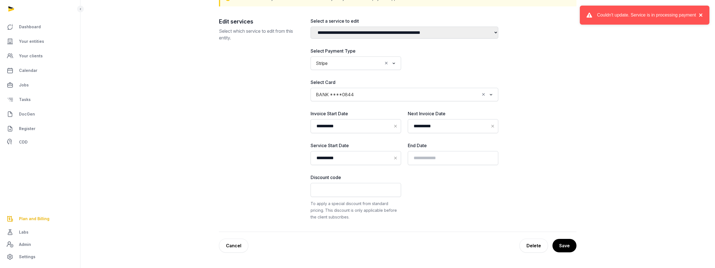
click at [701, 15] on button "×" at bounding box center [699, 15] width 7 height 7
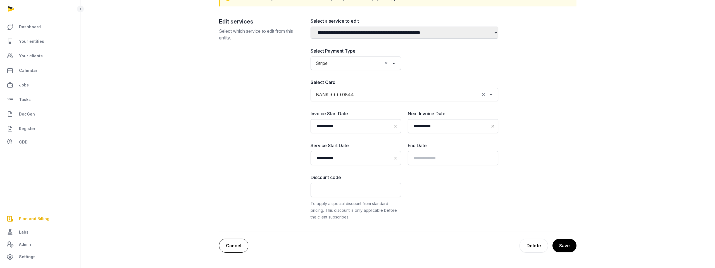
click at [240, 246] on link "Cancel" at bounding box center [233, 245] width 29 height 14
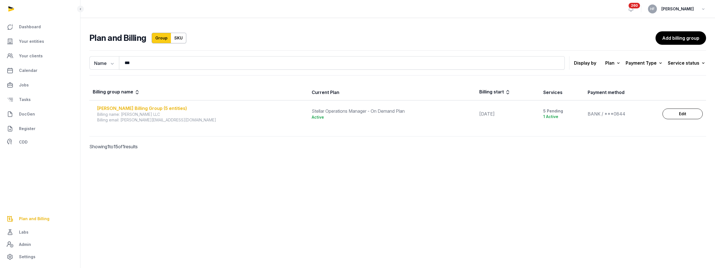
click at [167, 107] on div "MICHAEL MORELL Billing Group (5 entities)" at bounding box center [201, 108] width 208 height 7
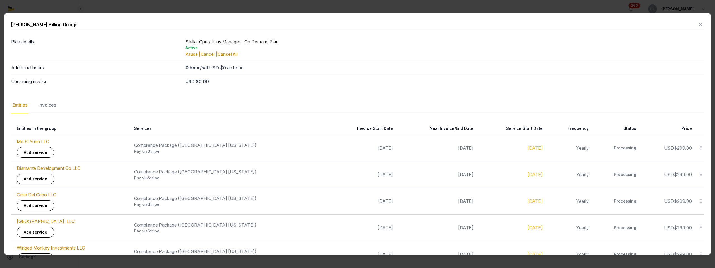
click at [702, 174] on icon at bounding box center [701, 174] width 5 height 6
click at [693, 208] on div "Update" at bounding box center [681, 209] width 45 height 10
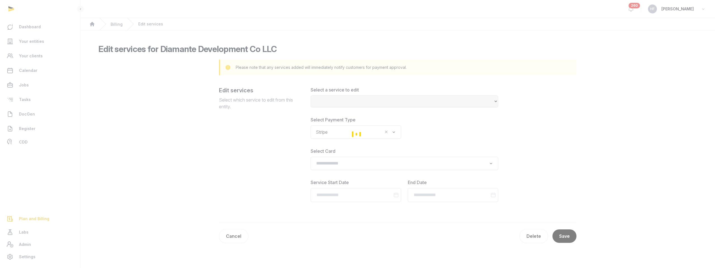
select select "**********"
type input "**********"
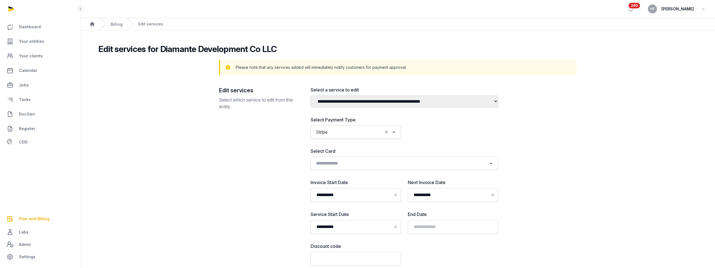
click at [385, 160] on input "Search for option" at bounding box center [400, 163] width 173 height 8
click at [375, 184] on li "MASTERCARD ****9832" at bounding box center [404, 183] width 187 height 8
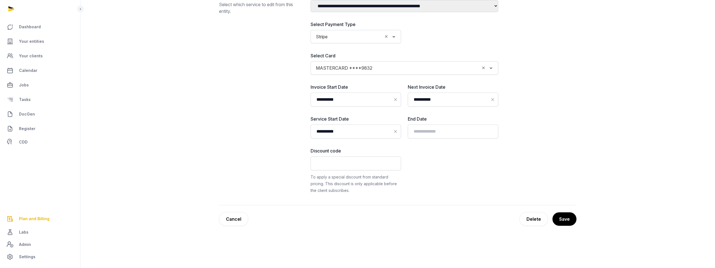
scroll to position [120, 0]
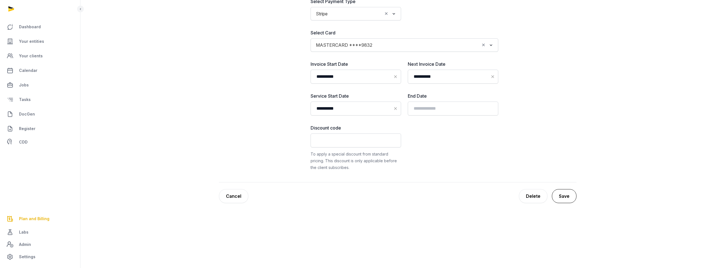
click at [567, 196] on button "Save" at bounding box center [564, 196] width 25 height 14
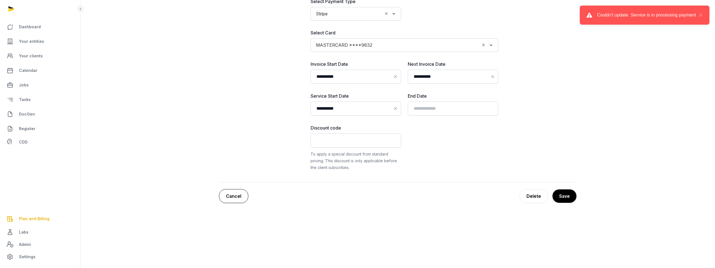
click at [238, 195] on link "Cancel" at bounding box center [233, 196] width 29 height 14
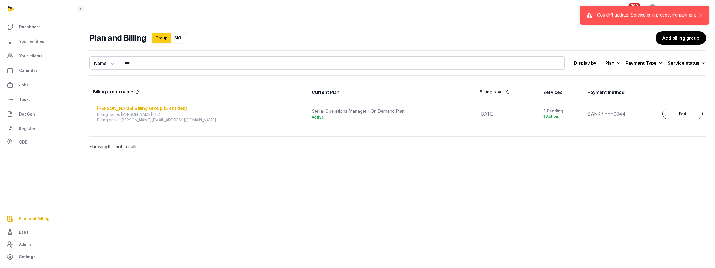
click at [163, 108] on div "MICHAEL MORELL Billing Group (5 entities)" at bounding box center [201, 108] width 208 height 7
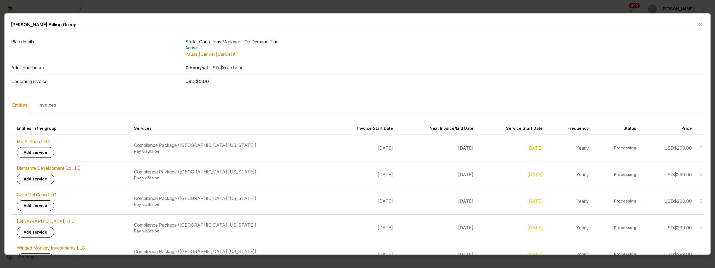
click at [703, 174] on icon at bounding box center [701, 174] width 5 height 6
click at [52, 103] on div "Invoices" at bounding box center [47, 105] width 20 height 16
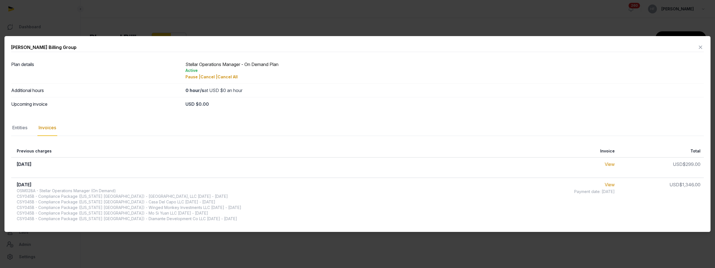
click at [702, 46] on icon at bounding box center [701, 47] width 7 height 9
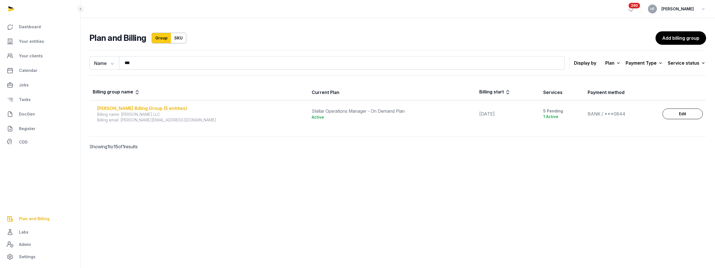
click at [176, 108] on div "MICHAEL MORELL Billing Group (5 entities)" at bounding box center [201, 108] width 208 height 7
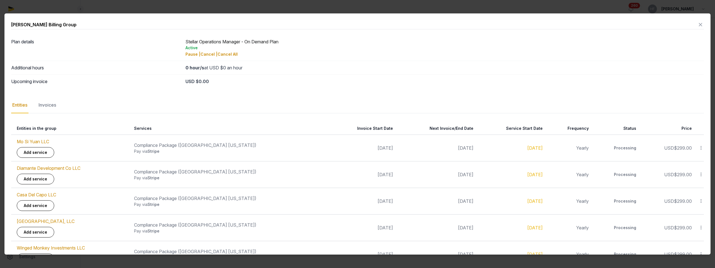
click at [701, 173] on icon at bounding box center [701, 174] width 5 height 6
click at [695, 201] on div "Cancel" at bounding box center [681, 199] width 45 height 10
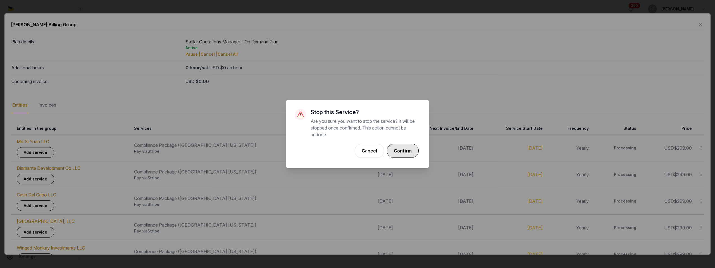
click at [400, 153] on button "Confirm" at bounding box center [403, 151] width 32 height 14
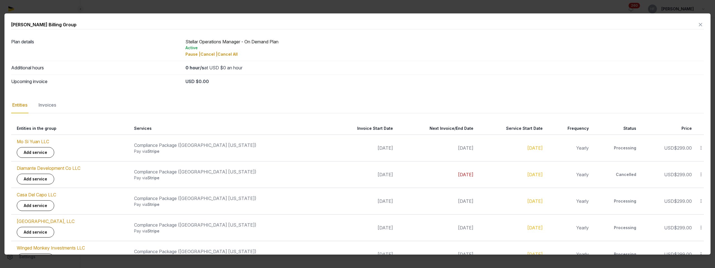
click at [701, 176] on icon at bounding box center [701, 174] width 5 height 6
click at [693, 198] on div "Update" at bounding box center [681, 199] width 45 height 10
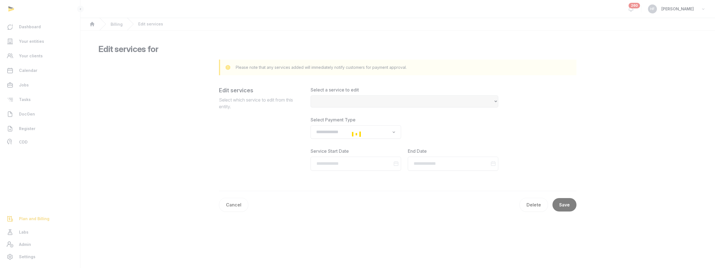
select select "**********"
type input "**********"
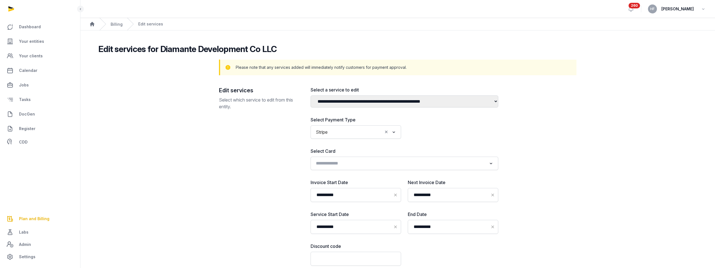
click at [365, 164] on input "Search for option" at bounding box center [400, 163] width 173 height 8
click at [361, 185] on span "MASTERCARD ****9832" at bounding box center [345, 184] width 56 height 6
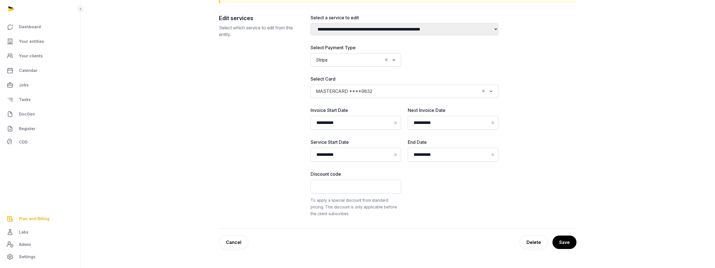
scroll to position [120, 0]
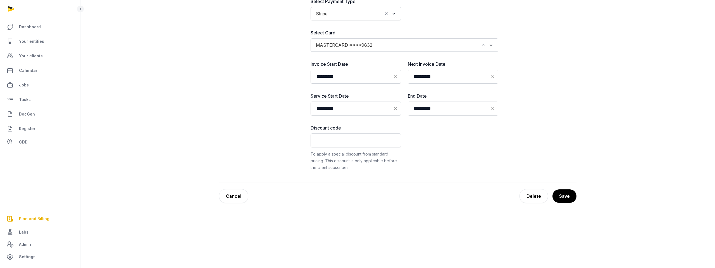
click at [568, 197] on button "Save" at bounding box center [565, 195] width 24 height 13
click at [568, 193] on button "Save" at bounding box center [564, 196] width 25 height 14
click at [570, 196] on button "Save" at bounding box center [565, 195] width 24 height 13
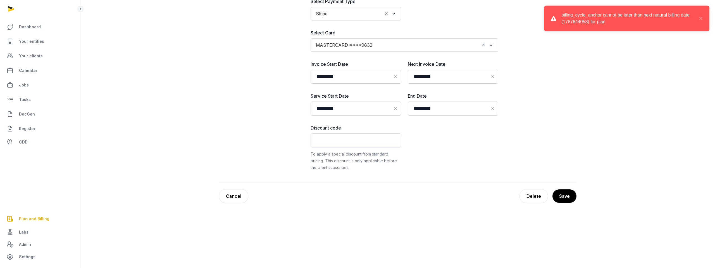
click at [493, 109] on icon at bounding box center [493, 108] width 3 height 3
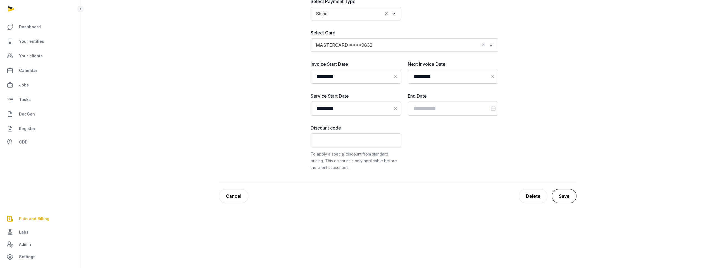
click at [565, 193] on button "Save" at bounding box center [564, 196] width 25 height 14
click at [233, 198] on link "Cancel" at bounding box center [233, 196] width 29 height 14
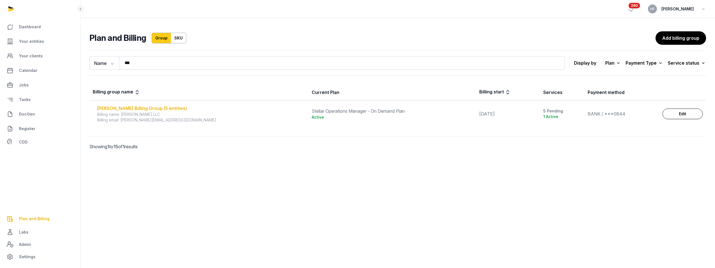
click at [182, 109] on div "MICHAEL MORELL Billing Group (5 entities)" at bounding box center [201, 108] width 208 height 7
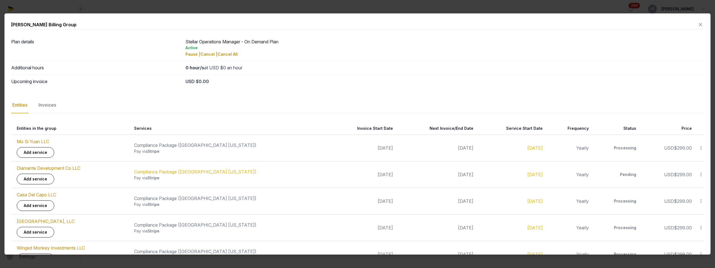
click at [700, 172] on icon at bounding box center [701, 174] width 5 height 6
click at [693, 208] on div "Update" at bounding box center [681, 209] width 45 height 10
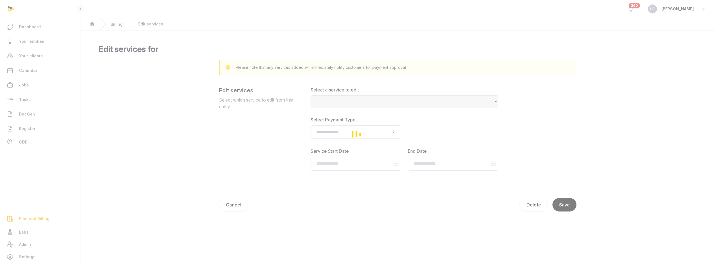
select select "**********"
type input "**********"
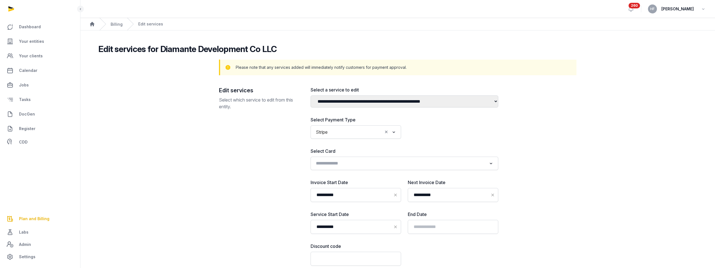
click at [394, 164] on input "Search for option" at bounding box center [400, 163] width 173 height 8
click at [373, 184] on li "MASTERCARD ****9832" at bounding box center [404, 183] width 187 height 8
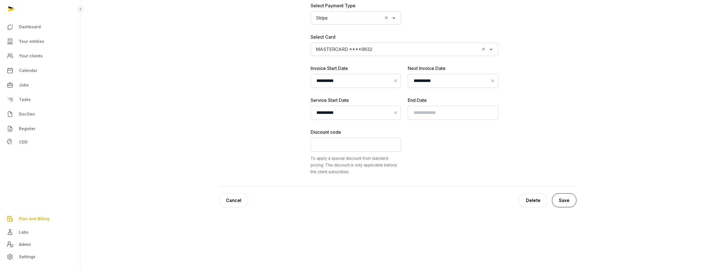
scroll to position [120, 0]
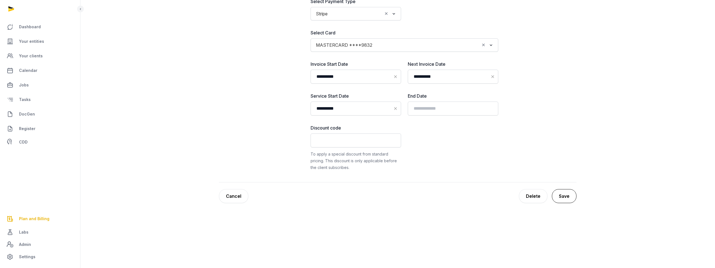
click at [563, 198] on button "Save" at bounding box center [564, 196] width 25 height 14
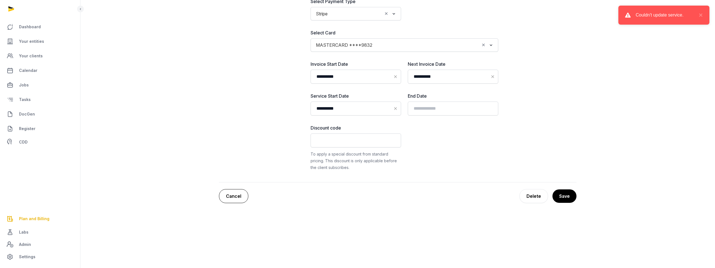
click at [237, 197] on link "Cancel" at bounding box center [233, 196] width 29 height 14
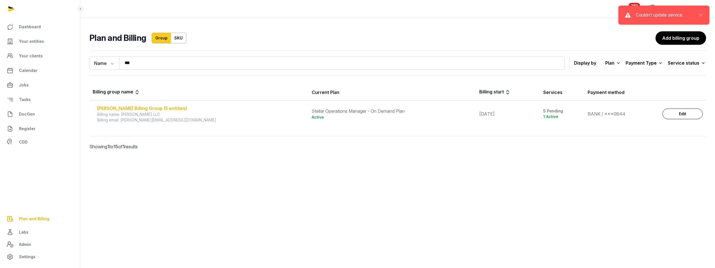
click at [170, 109] on div "MICHAEL MORELL Billing Group (5 entities)" at bounding box center [201, 108] width 208 height 7
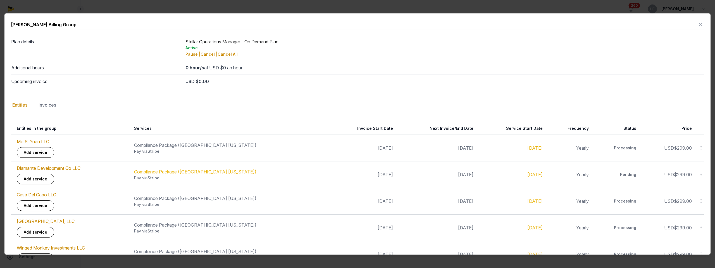
click at [701, 173] on icon at bounding box center [701, 174] width 5 height 6
click at [46, 176] on link "Add service" at bounding box center [35, 179] width 37 height 11
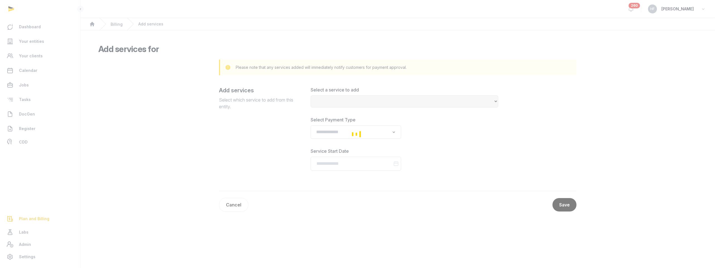
select select
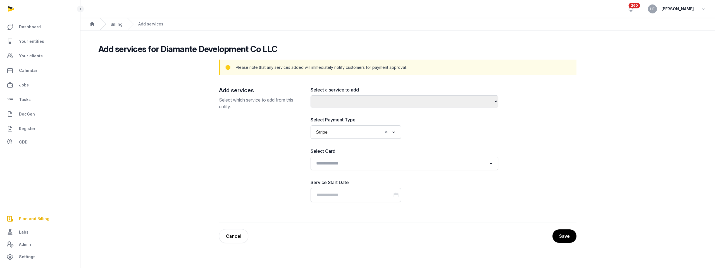
click at [243, 236] on link "Cancel" at bounding box center [233, 236] width 29 height 14
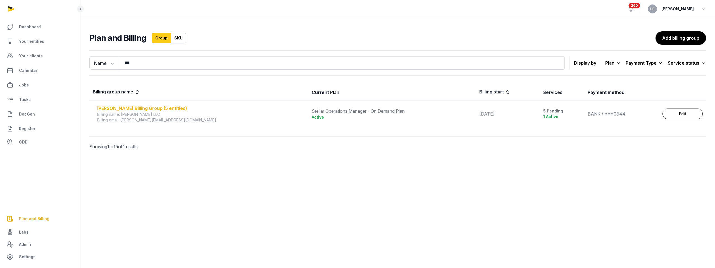
click at [173, 110] on div "MICHAEL MORELL Billing Group (5 entities)" at bounding box center [201, 108] width 208 height 7
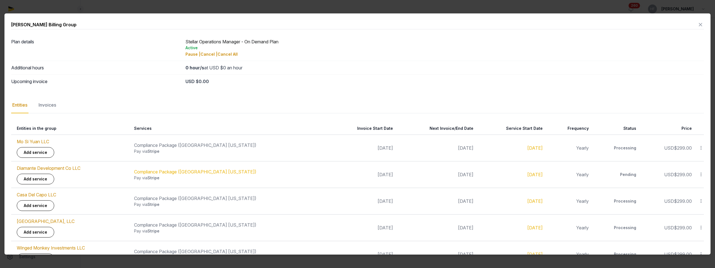
click at [703, 174] on icon at bounding box center [701, 174] width 5 height 6
click at [693, 199] on div "Cancel" at bounding box center [681, 199] width 45 height 10
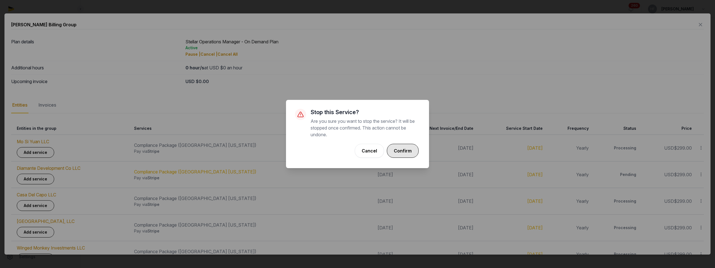
click at [412, 149] on button "Confirm" at bounding box center [403, 151] width 32 height 14
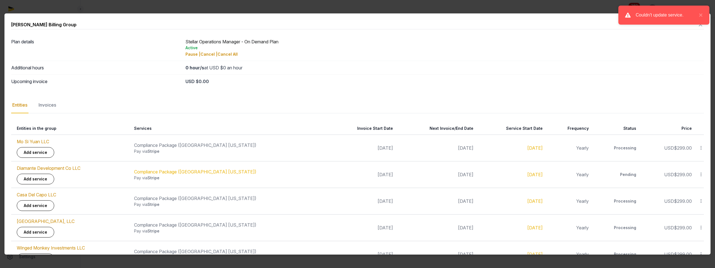
click at [703, 174] on icon at bounding box center [701, 174] width 5 height 6
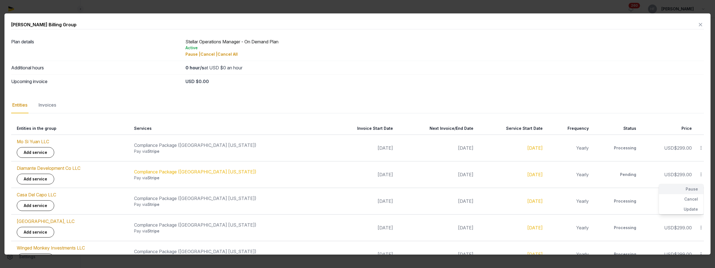
click at [694, 189] on div "Pause" at bounding box center [681, 189] width 45 height 10
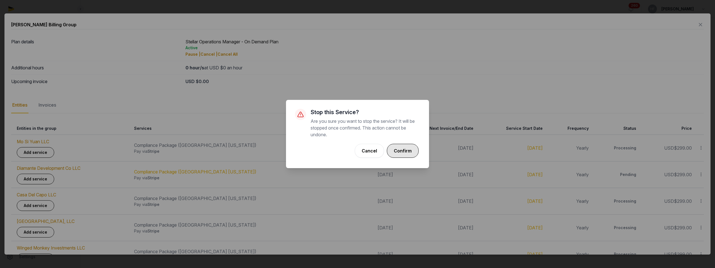
click at [411, 150] on button "Confirm" at bounding box center [403, 151] width 32 height 14
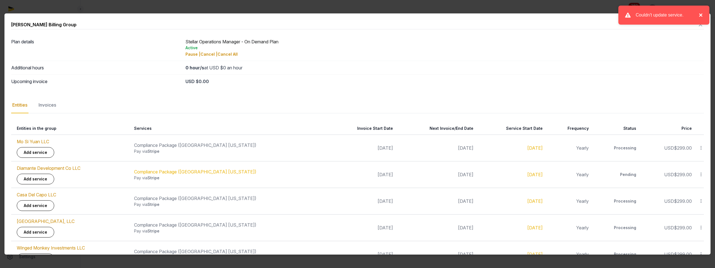
click at [701, 15] on button "×" at bounding box center [699, 15] width 7 height 7
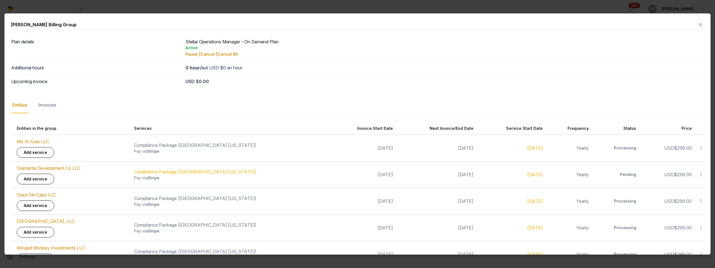
click at [702, 201] on icon at bounding box center [701, 201] width 5 height 6
click at [692, 227] on div "Cancel" at bounding box center [681, 226] width 45 height 10
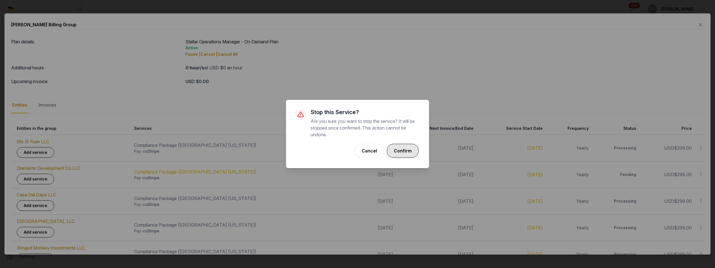
click at [406, 151] on button "Confirm" at bounding box center [403, 151] width 32 height 14
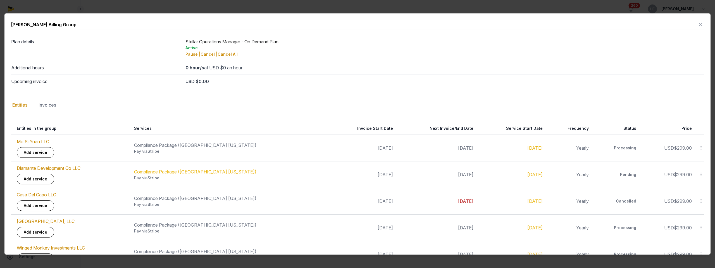
click at [703, 230] on icon at bounding box center [701, 227] width 5 height 6
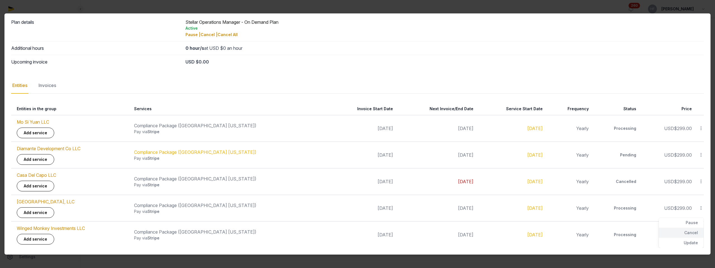
click at [695, 232] on div "Cancel" at bounding box center [681, 232] width 45 height 10
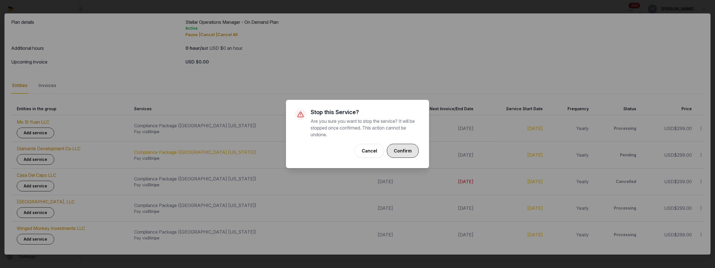
click at [412, 152] on button "Confirm" at bounding box center [403, 151] width 32 height 14
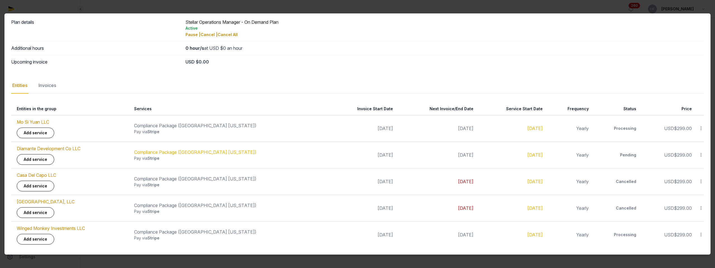
click at [702, 234] on icon at bounding box center [701, 234] width 5 height 6
click at [702, 233] on icon at bounding box center [701, 234] width 5 height 6
click at [702, 234] on icon at bounding box center [701, 234] width 5 height 6
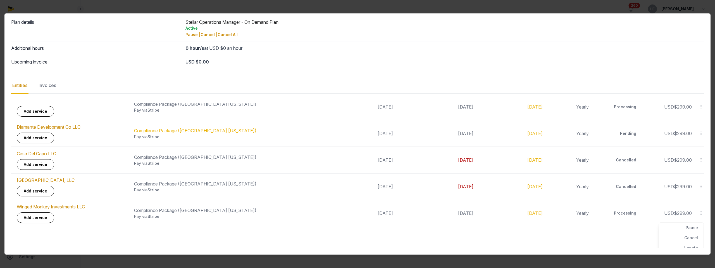
scroll to position [27, 0]
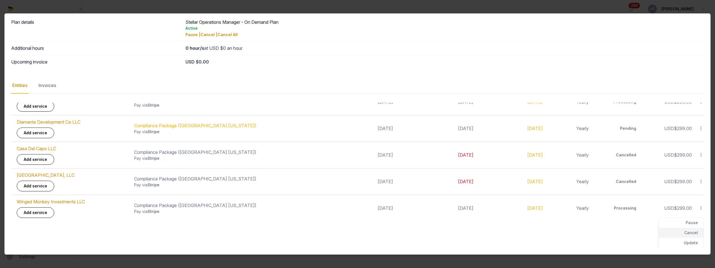
click at [692, 231] on div "Cancel" at bounding box center [681, 232] width 45 height 10
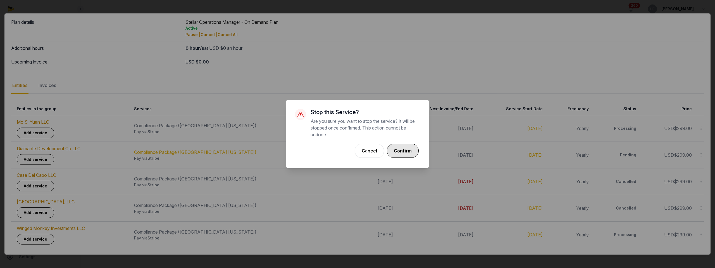
click at [407, 149] on button "Confirm" at bounding box center [403, 151] width 32 height 14
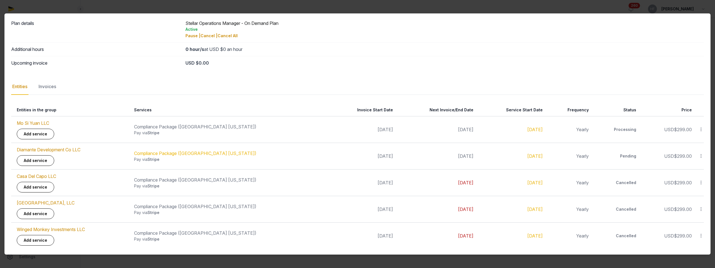
scroll to position [20, 0]
click at [702, 154] on icon at bounding box center [701, 155] width 5 height 6
click at [693, 179] on div "Cancel" at bounding box center [681, 179] width 45 height 10
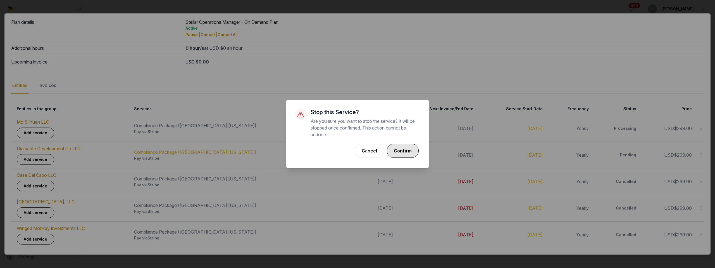
click at [411, 150] on button "Confirm" at bounding box center [403, 151] width 32 height 14
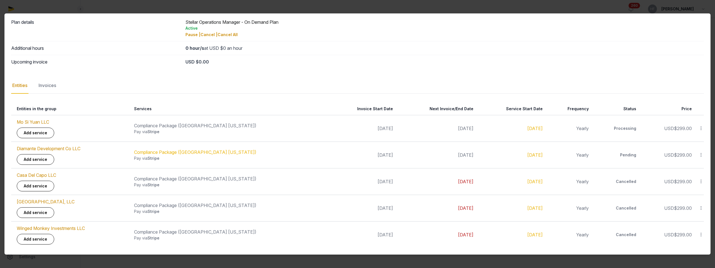
click at [701, 154] on icon at bounding box center [701, 155] width 5 height 6
click at [688, 177] on div "Cancel" at bounding box center [681, 179] width 45 height 10
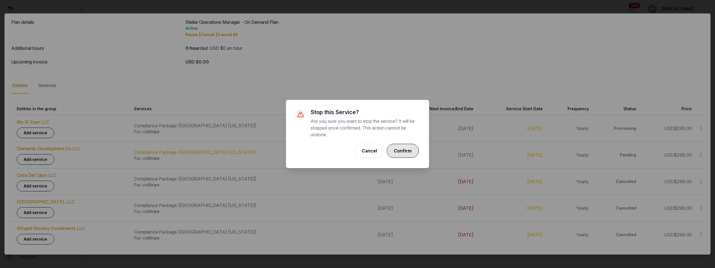
click at [409, 148] on button "Confirm" at bounding box center [403, 151] width 32 height 14
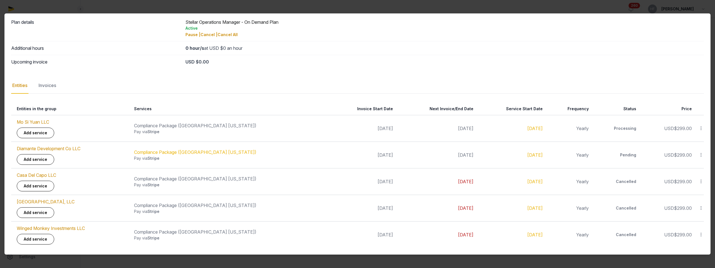
scroll to position [0, 0]
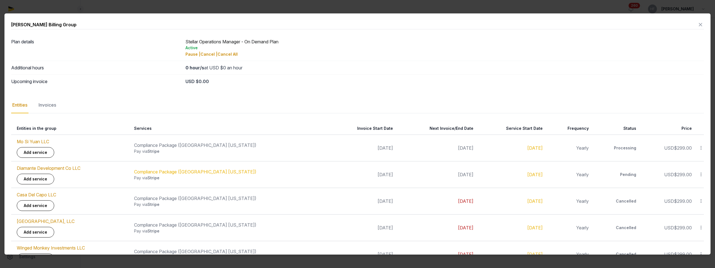
click at [702, 24] on icon at bounding box center [701, 24] width 7 height 9
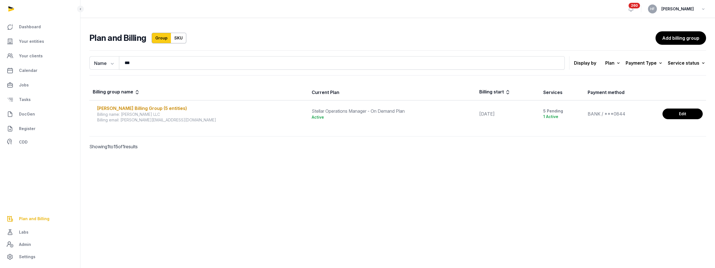
click at [679, 111] on link "Edit" at bounding box center [683, 113] width 40 height 11
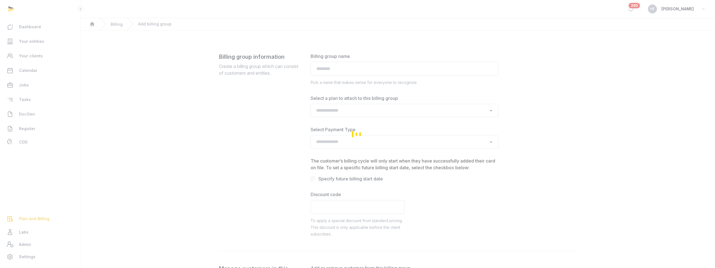
type input "**********"
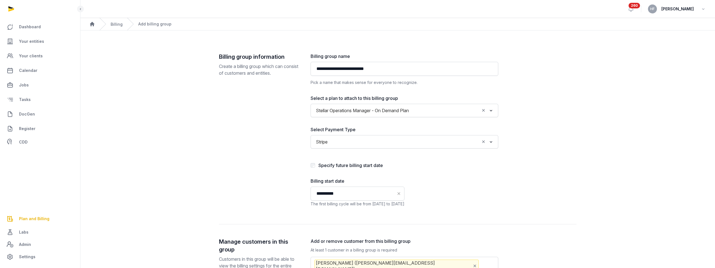
scroll to position [124, 0]
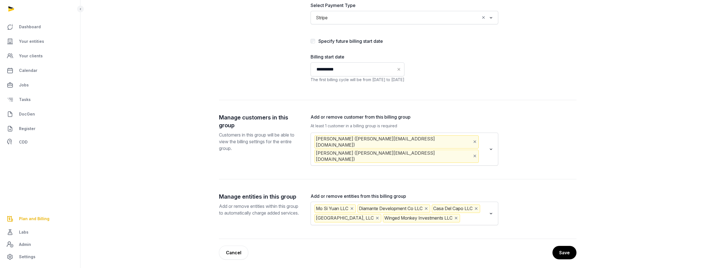
click at [428, 205] on icon "Deselect Diamante Development Co LLC" at bounding box center [426, 208] width 5 height 6
click at [405, 205] on icon "Deselect Casa Del Capo LLC" at bounding box center [402, 208] width 5 height 6
click at [418, 205] on icon "Deselect Coral Tree Bluff, LLC" at bounding box center [420, 208] width 5 height 6
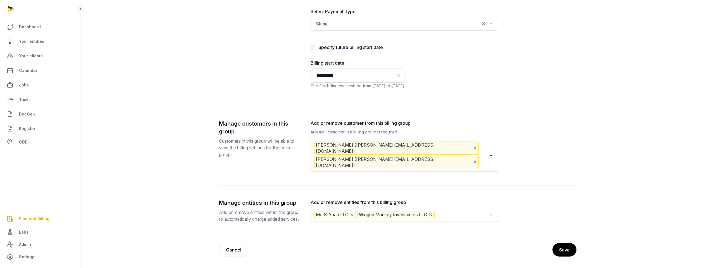
click at [433, 212] on icon "Deselect Winged Monkey Investments LLC" at bounding box center [430, 215] width 5 height 6
click at [567, 247] on button "Save" at bounding box center [564, 250] width 25 height 14
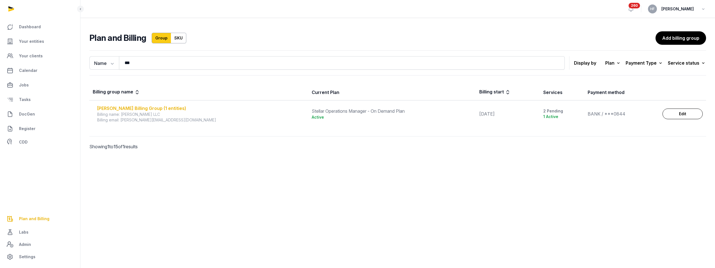
click at [151, 106] on div "MICHAEL MORELL Billing Group (1 entities)" at bounding box center [201, 108] width 208 height 7
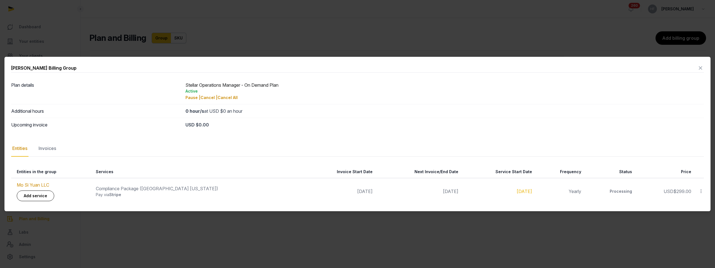
click at [702, 68] on icon at bounding box center [701, 67] width 7 height 9
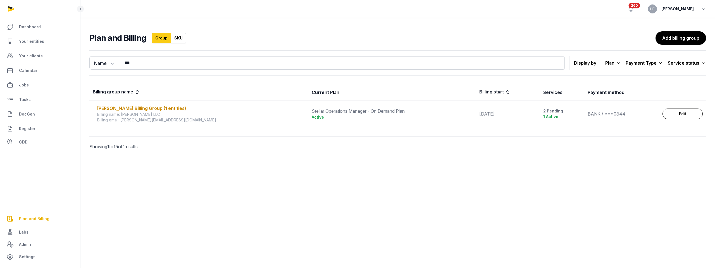
click at [702, 9] on icon "button" at bounding box center [704, 9] width 6 height 8
click at [667, 29] on button "Sign out" at bounding box center [675, 32] width 63 height 10
